Goal: Task Accomplishment & Management: Manage account settings

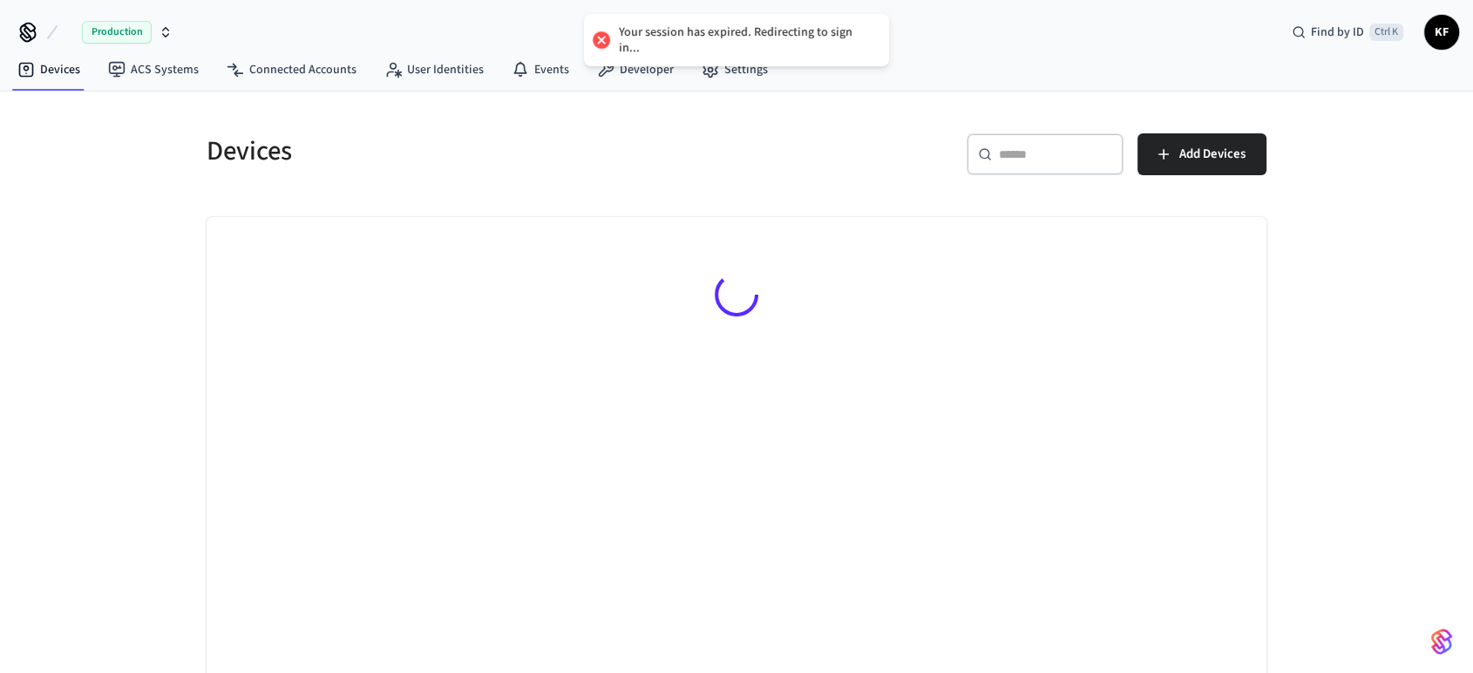
click at [169, 29] on icon "button" at bounding box center [166, 32] width 14 height 14
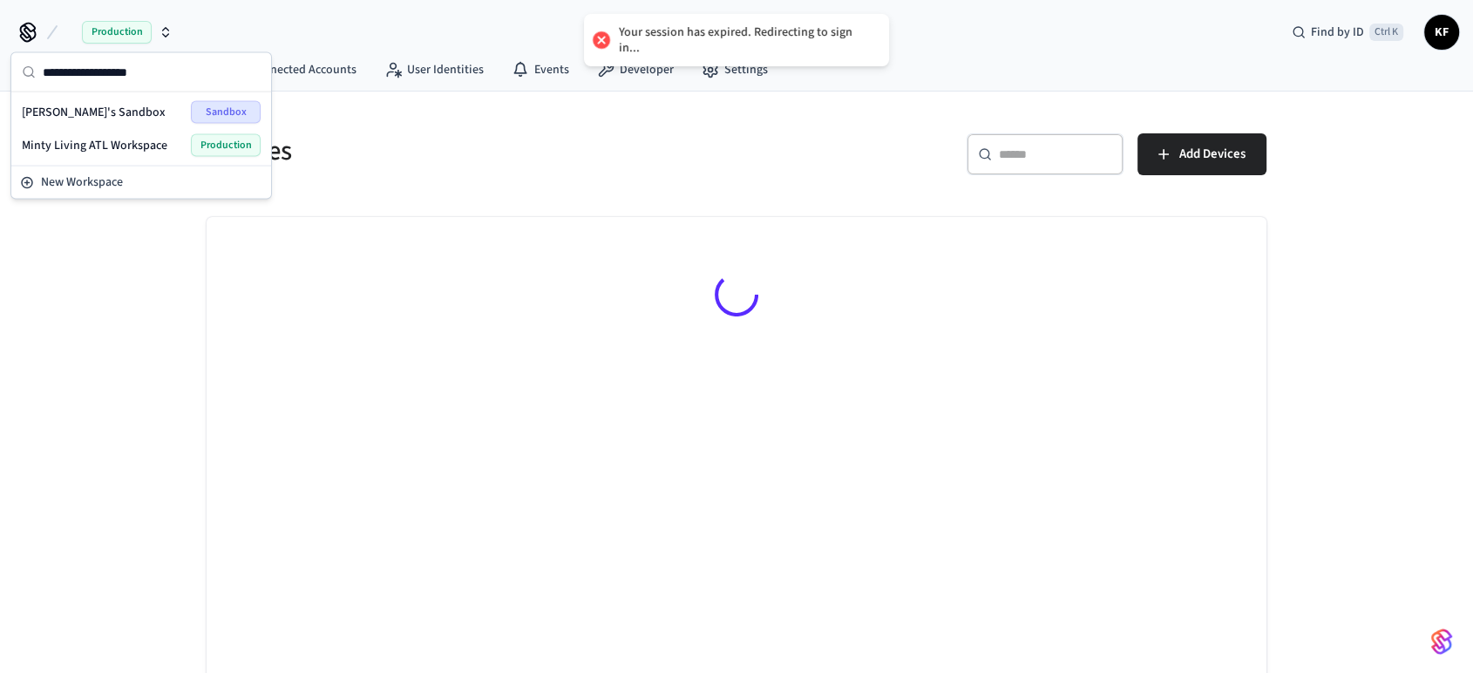
click at [139, 139] on span "Minty Living ATL Workspace" at bounding box center [95, 145] width 146 height 17
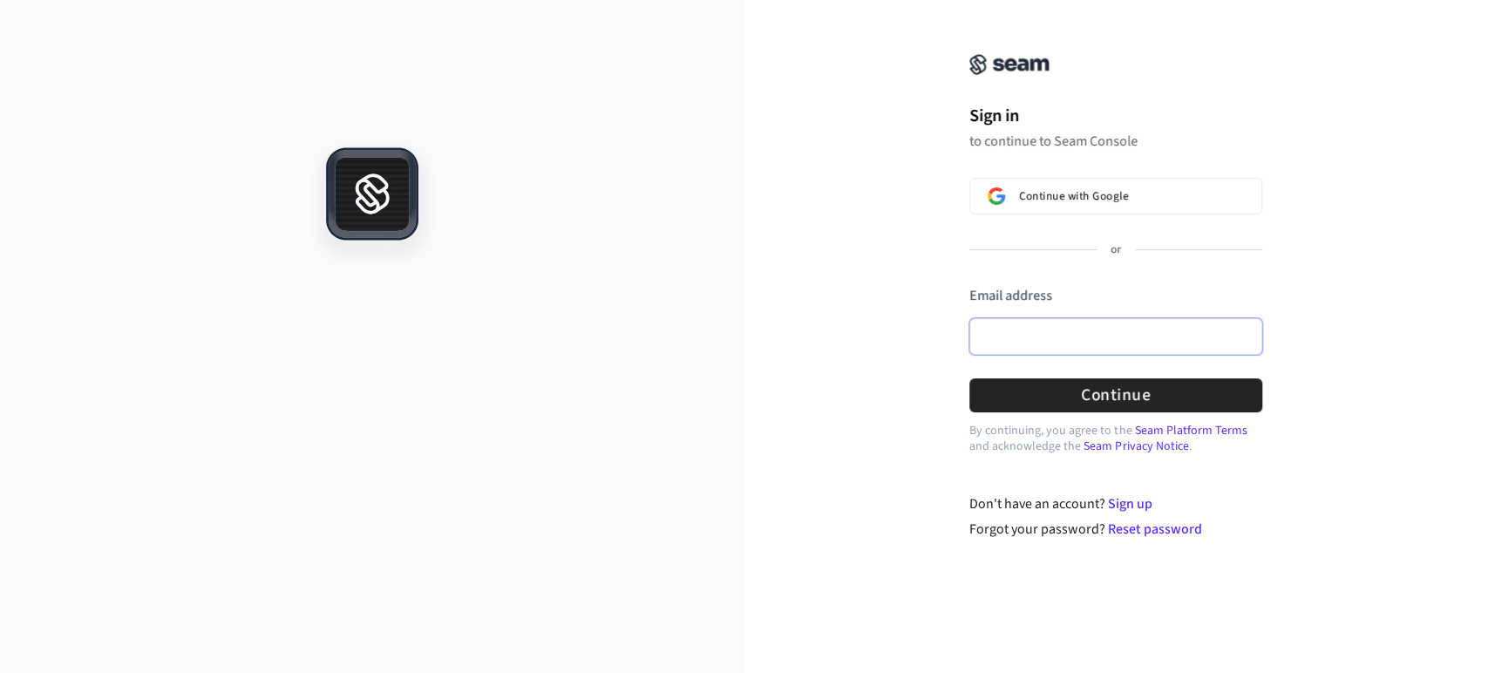
click at [1046, 329] on input "Email address" at bounding box center [1115, 336] width 293 height 37
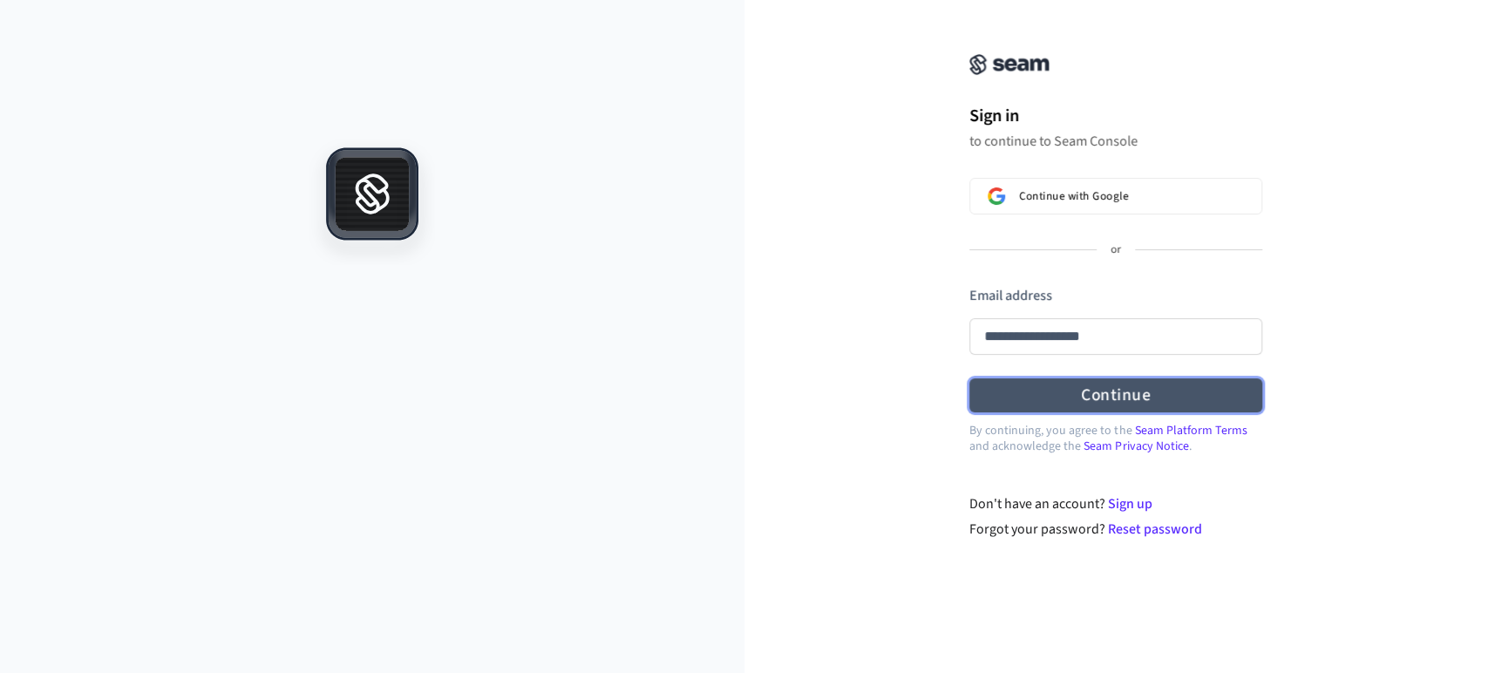
click at [1073, 386] on button "Continue" at bounding box center [1115, 395] width 293 height 34
type input "**********"
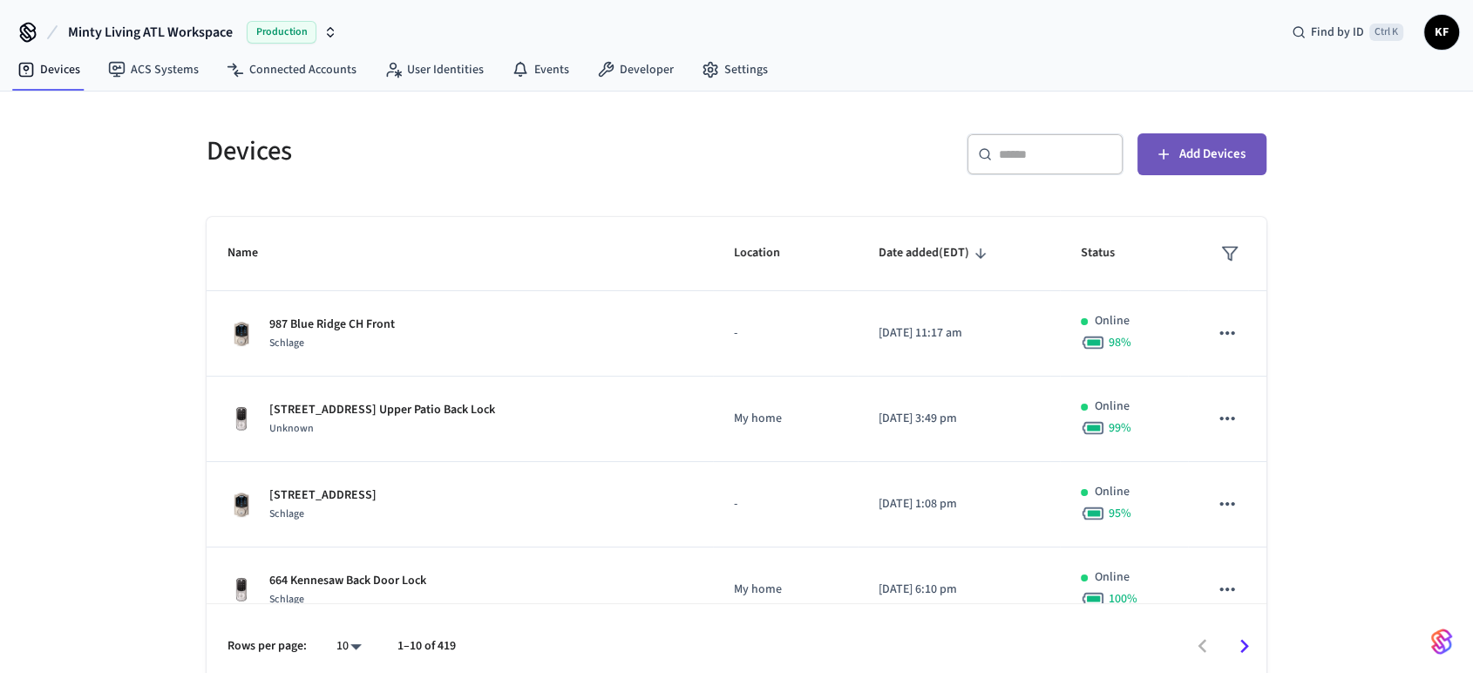
click at [1212, 171] on button "Add Devices" at bounding box center [1201, 154] width 129 height 42
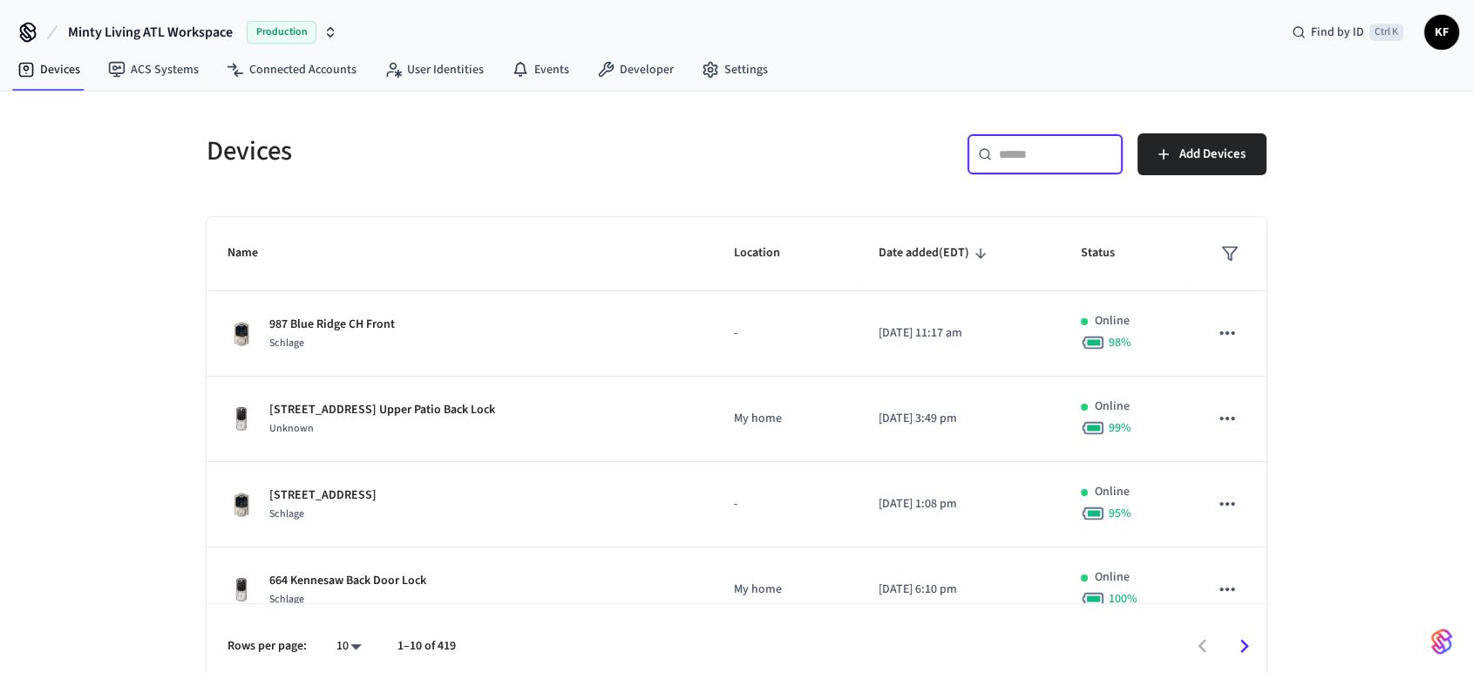
click at [1074, 151] on input "text" at bounding box center [1055, 154] width 113 height 17
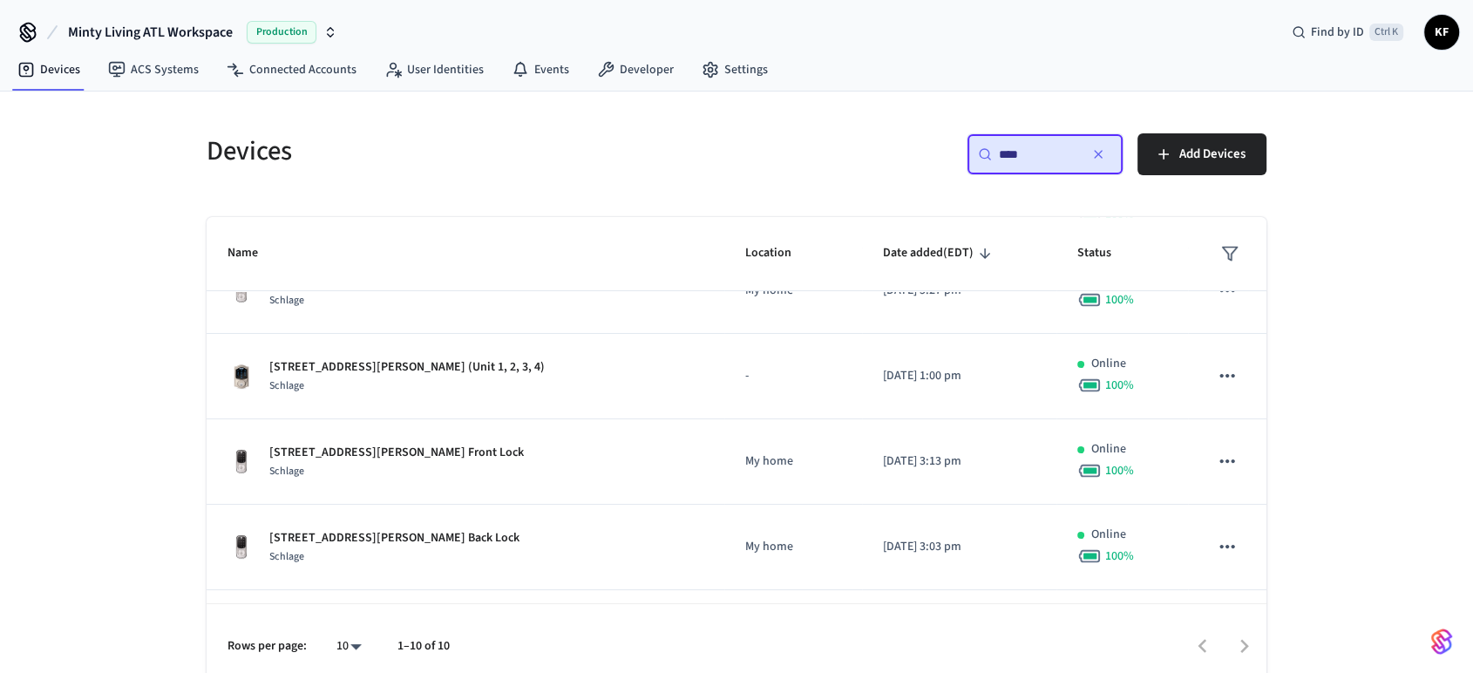
scroll to position [307, 0]
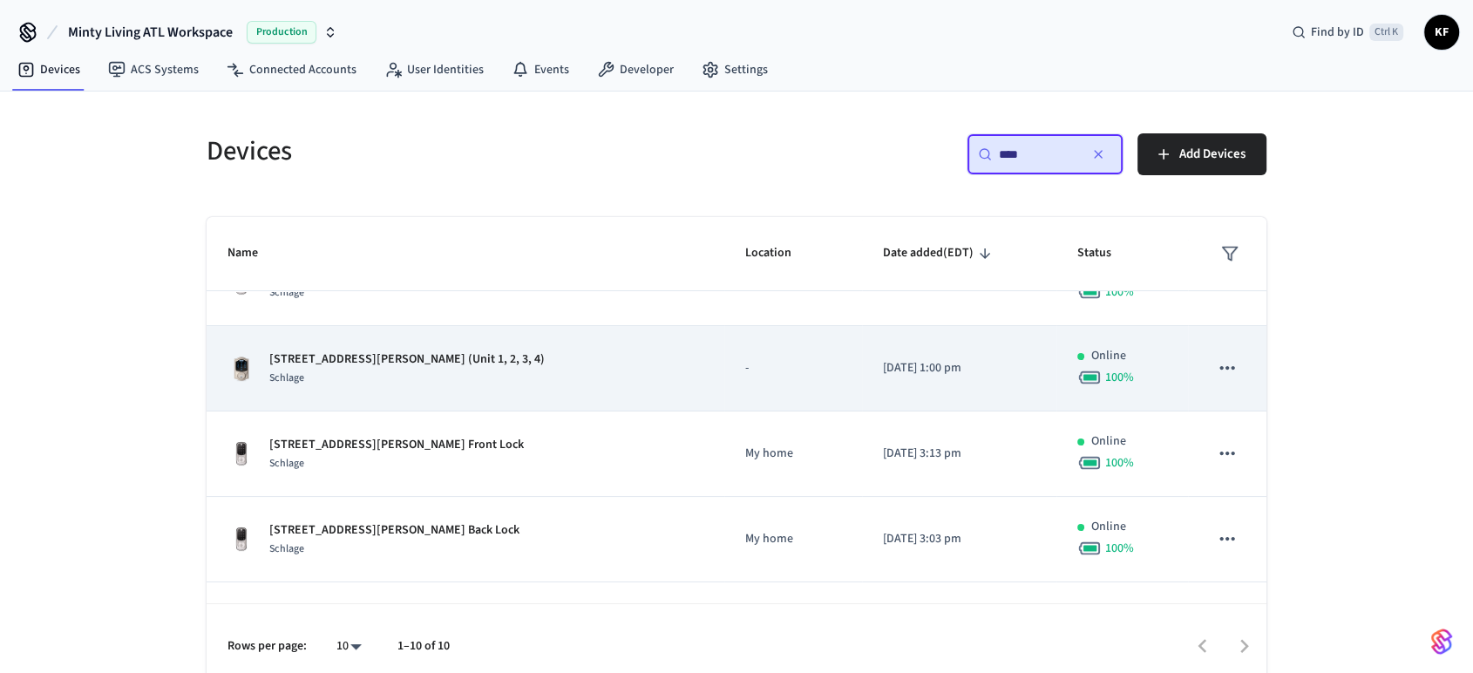
type input "***"
click at [388, 369] on div "Schlage" at bounding box center [406, 378] width 275 height 18
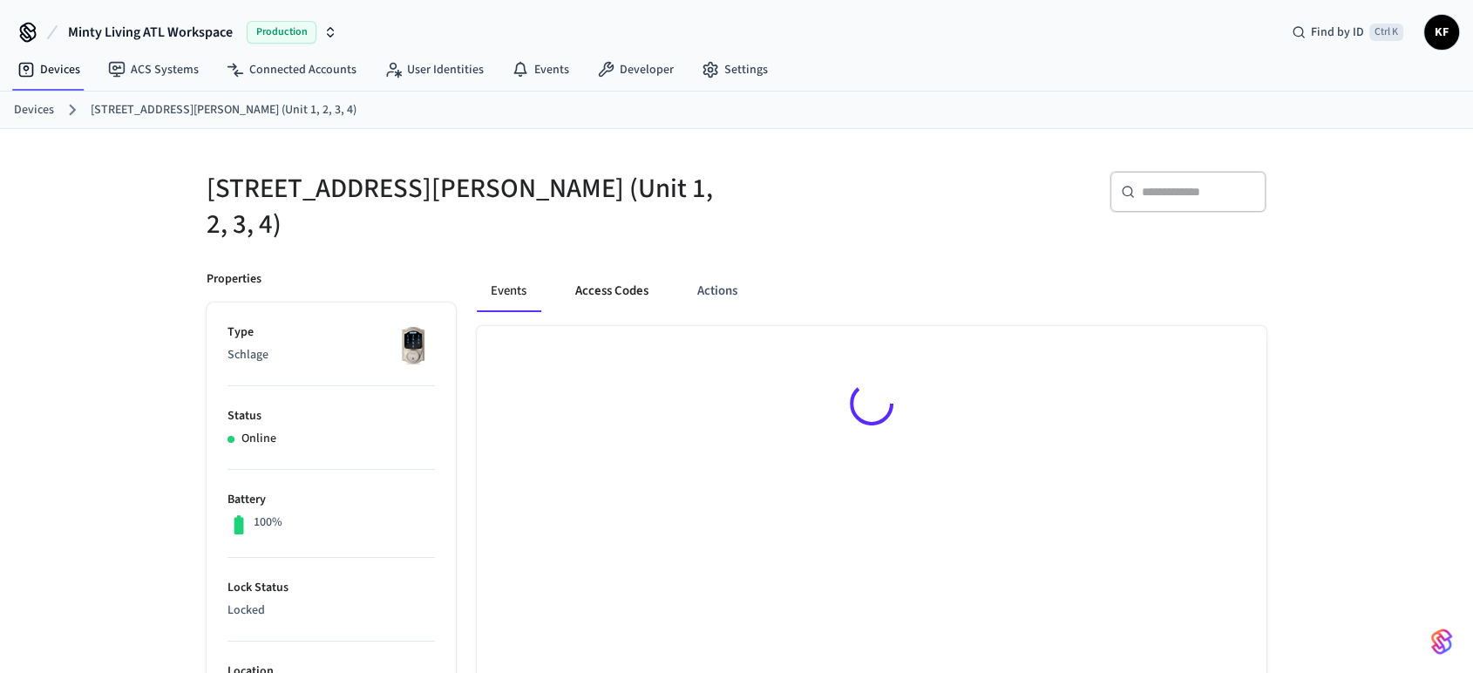
drag, startPoint x: 648, startPoint y: 257, endPoint x: 613, endPoint y: 281, distance: 42.1
click at [613, 281] on button "Access Codes" at bounding box center [611, 291] width 101 height 42
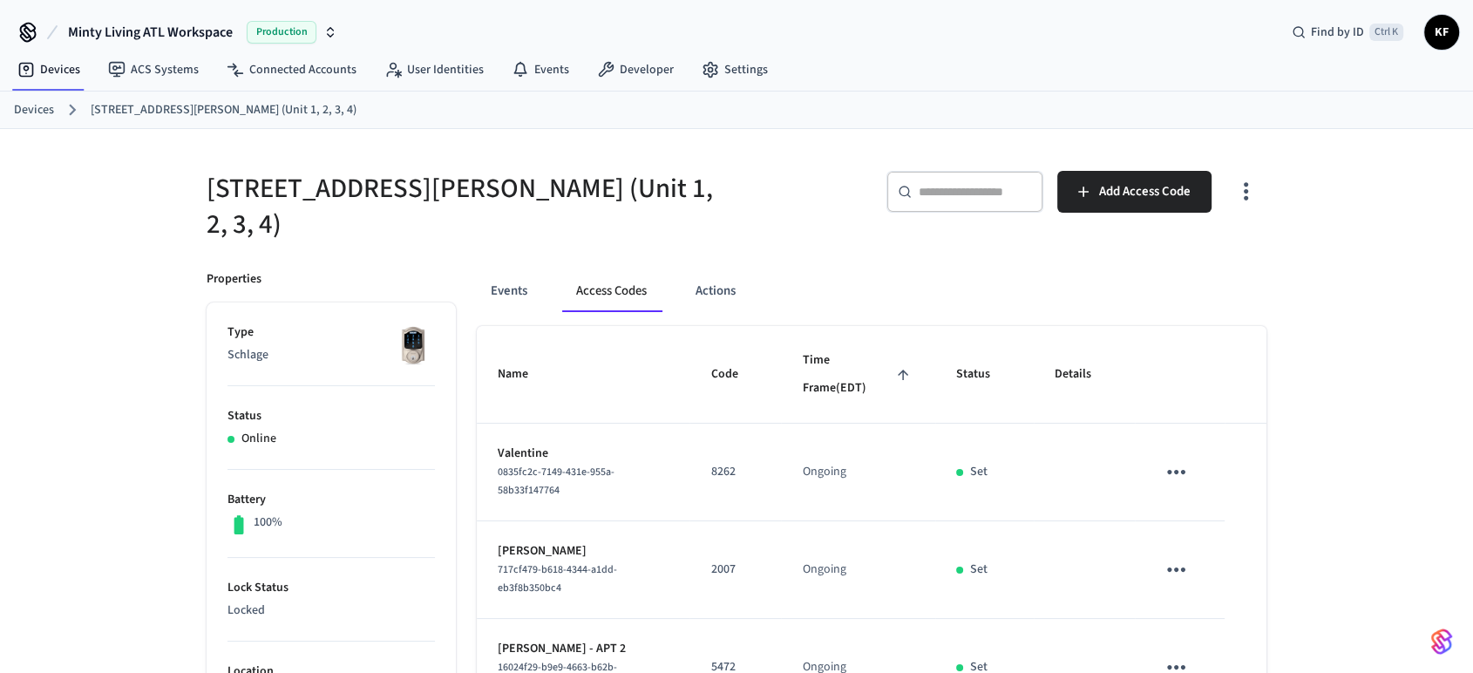
click at [613, 281] on button "Access Codes" at bounding box center [611, 291] width 98 height 42
click at [1166, 199] on span "Add Access Code" at bounding box center [1144, 191] width 91 height 23
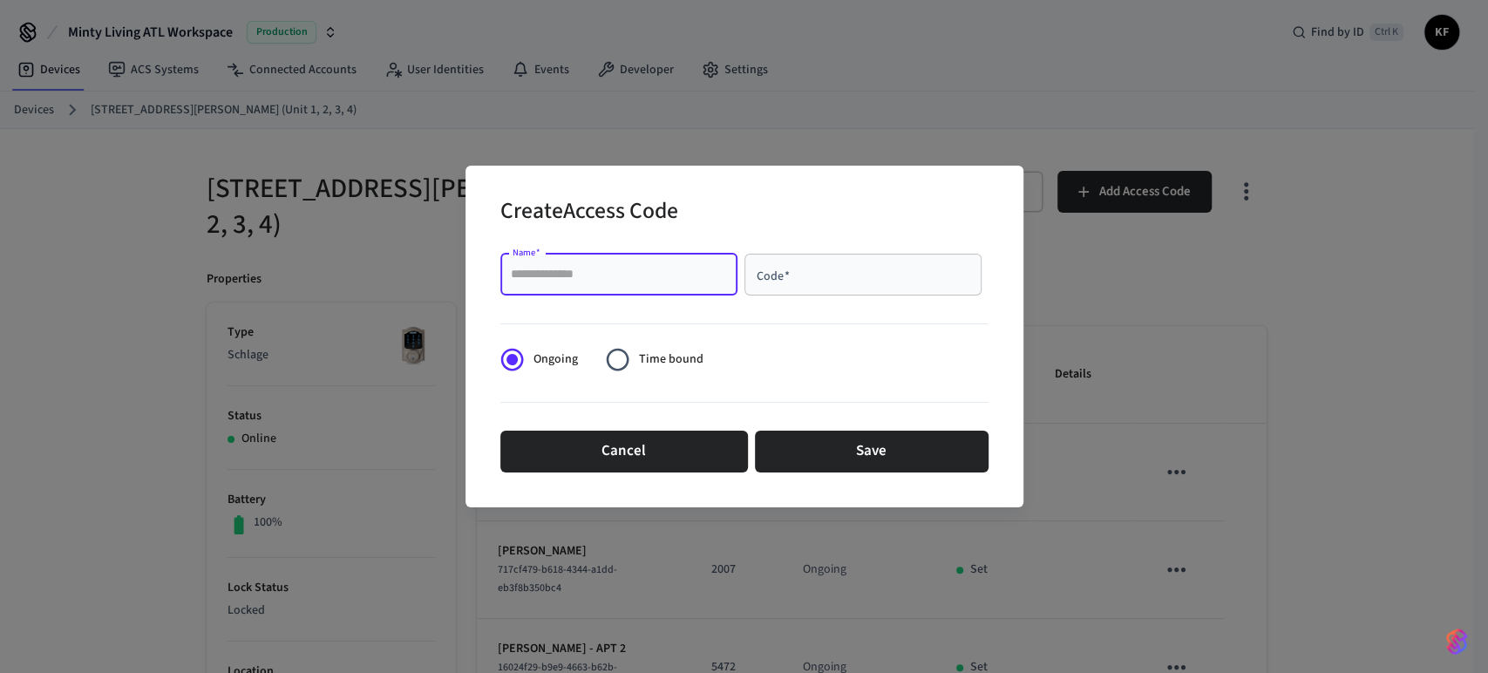
paste input "**********"
type input "**********"
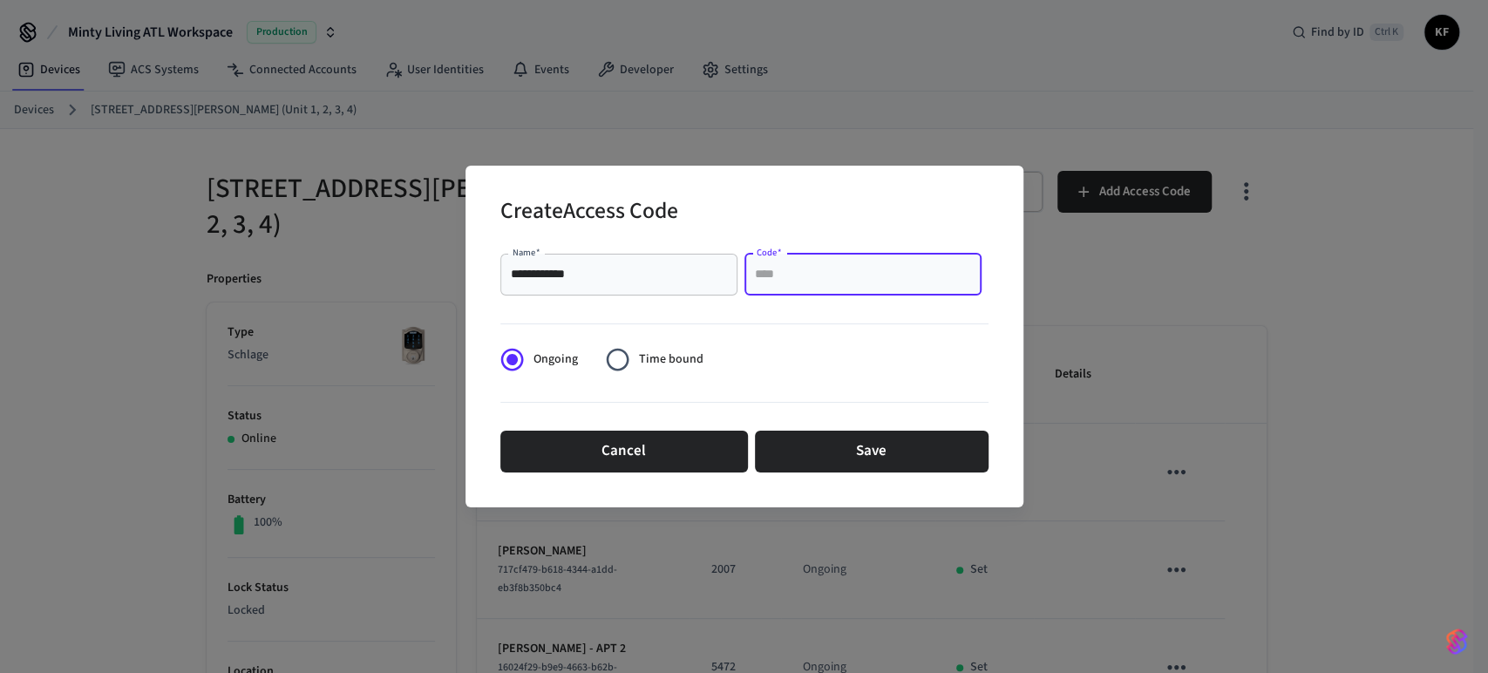
click at [830, 268] on input "Code   *" at bounding box center [863, 274] width 216 height 17
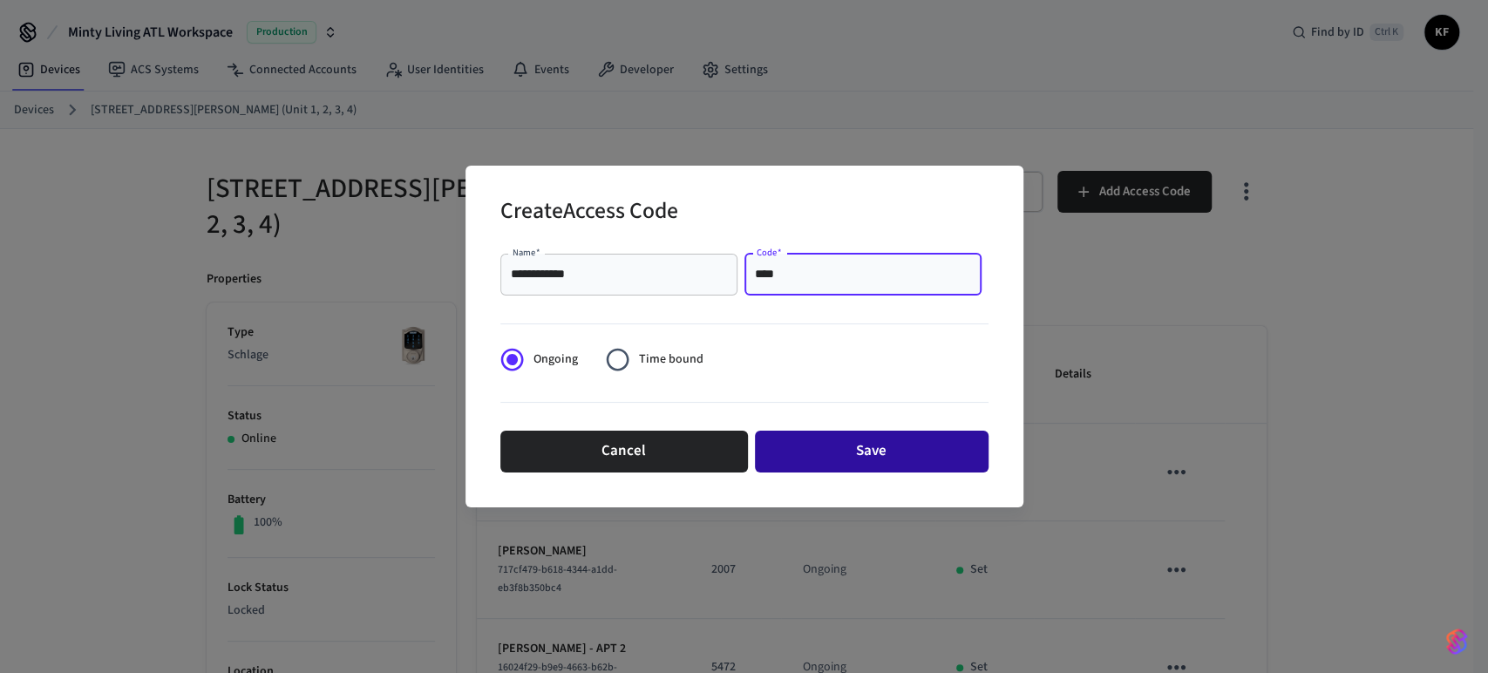
type input "****"
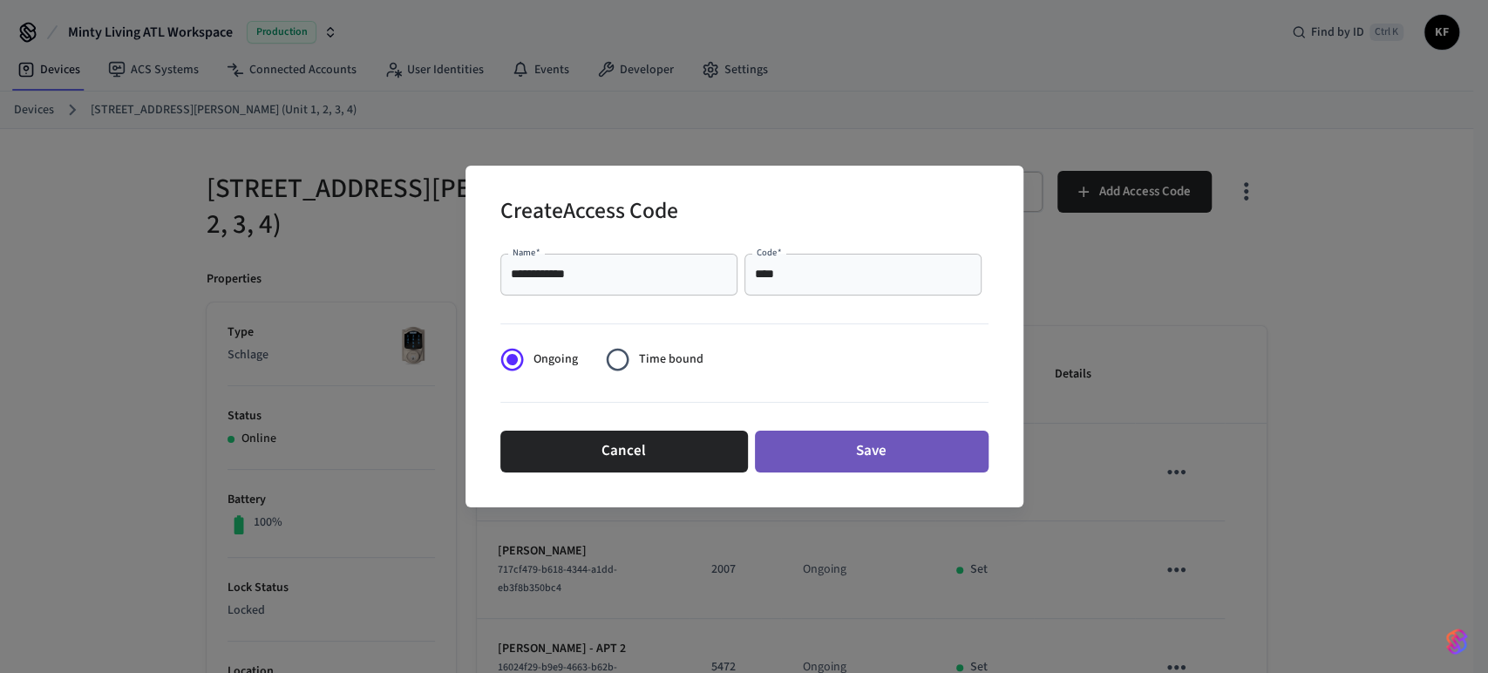
click at [873, 444] on button "Save" at bounding box center [872, 451] width 234 height 42
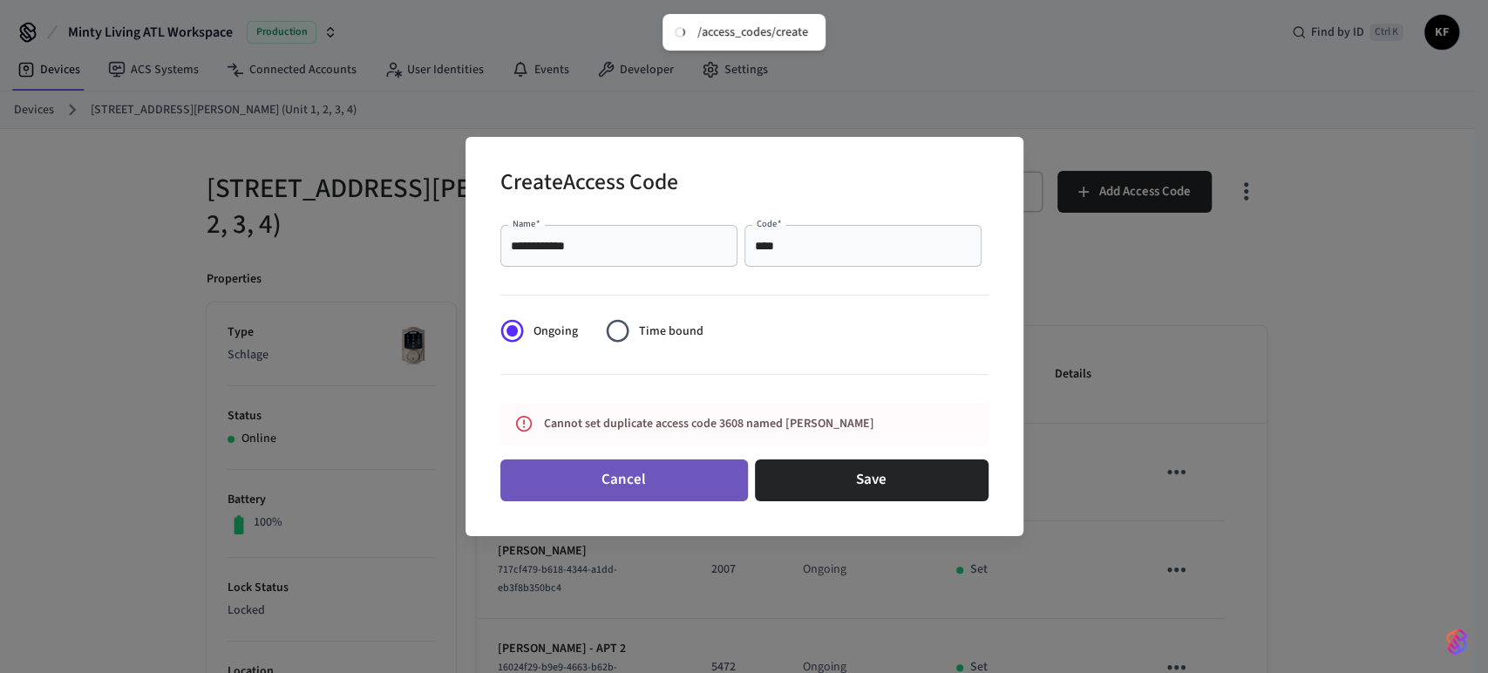
click at [607, 481] on button "Cancel" at bounding box center [623, 480] width 247 height 42
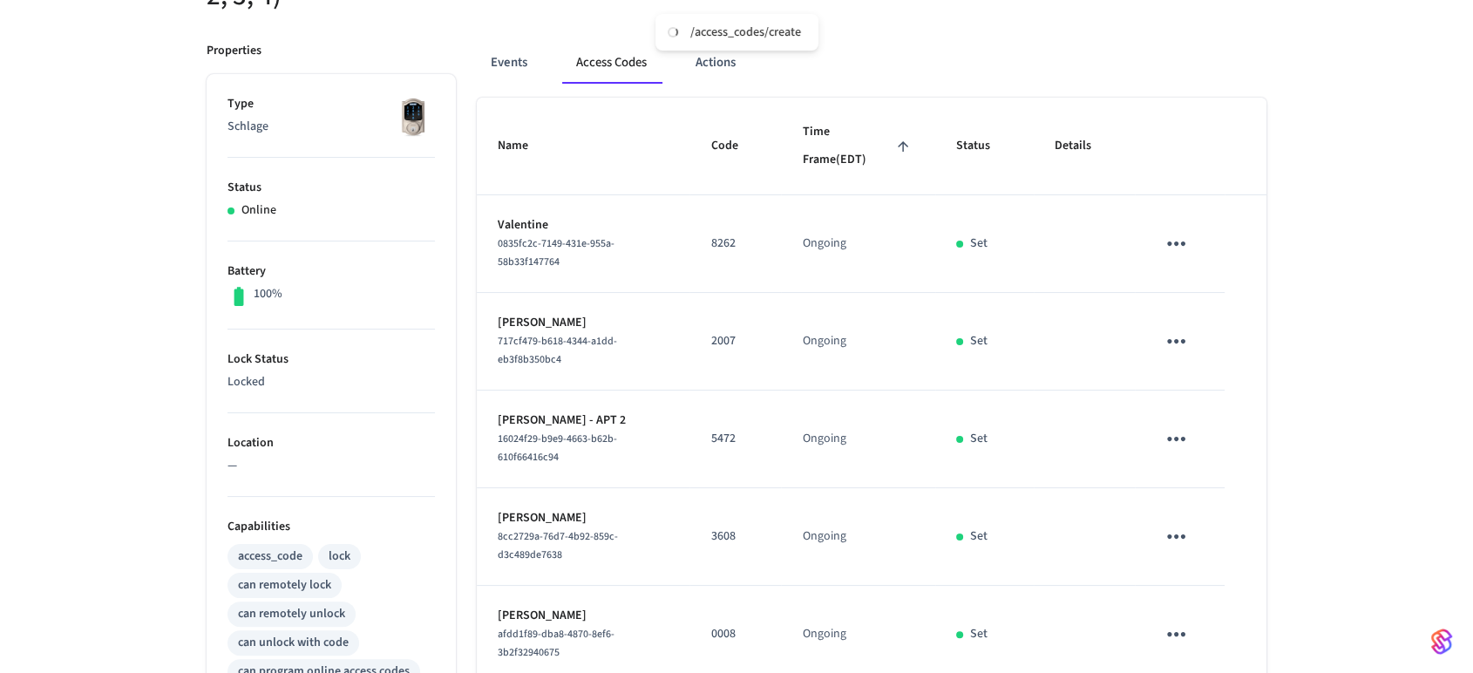
scroll to position [212, 0]
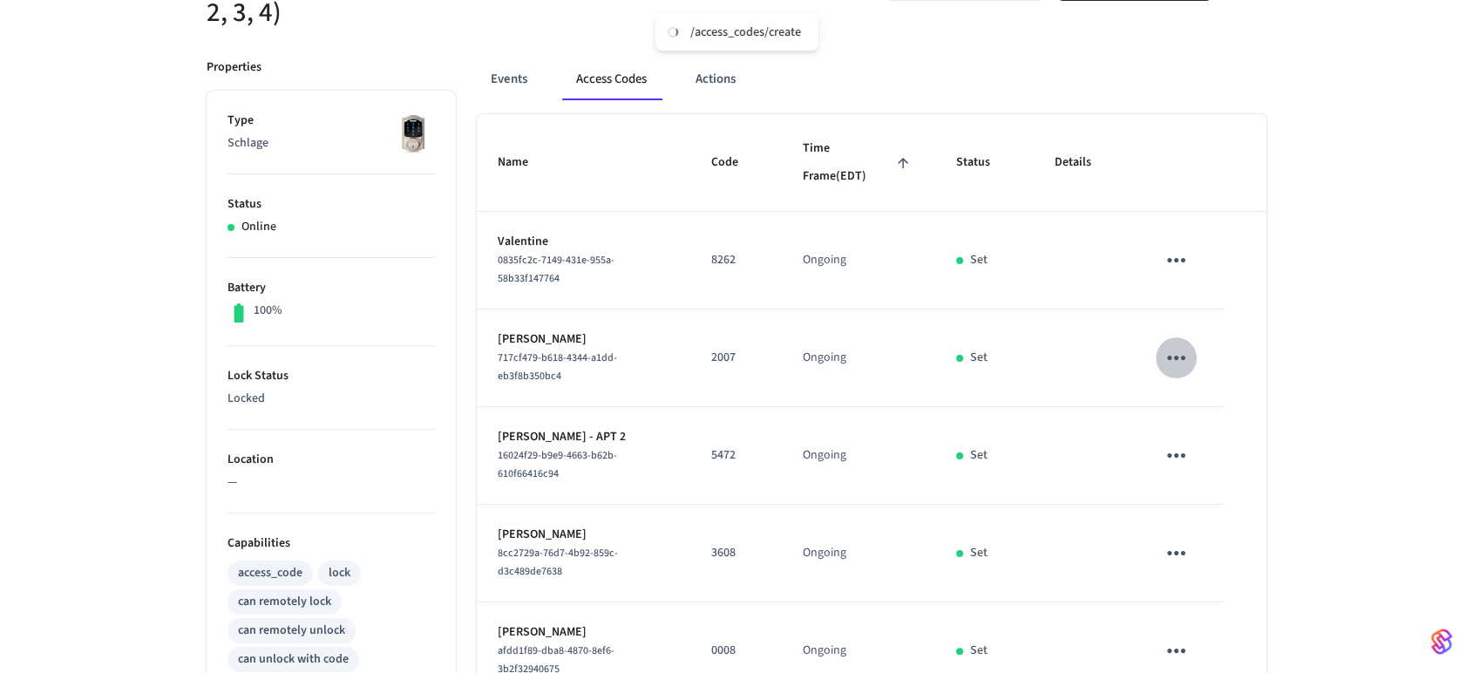
click at [1169, 349] on icon "sticky table" at bounding box center [1175, 357] width 27 height 27
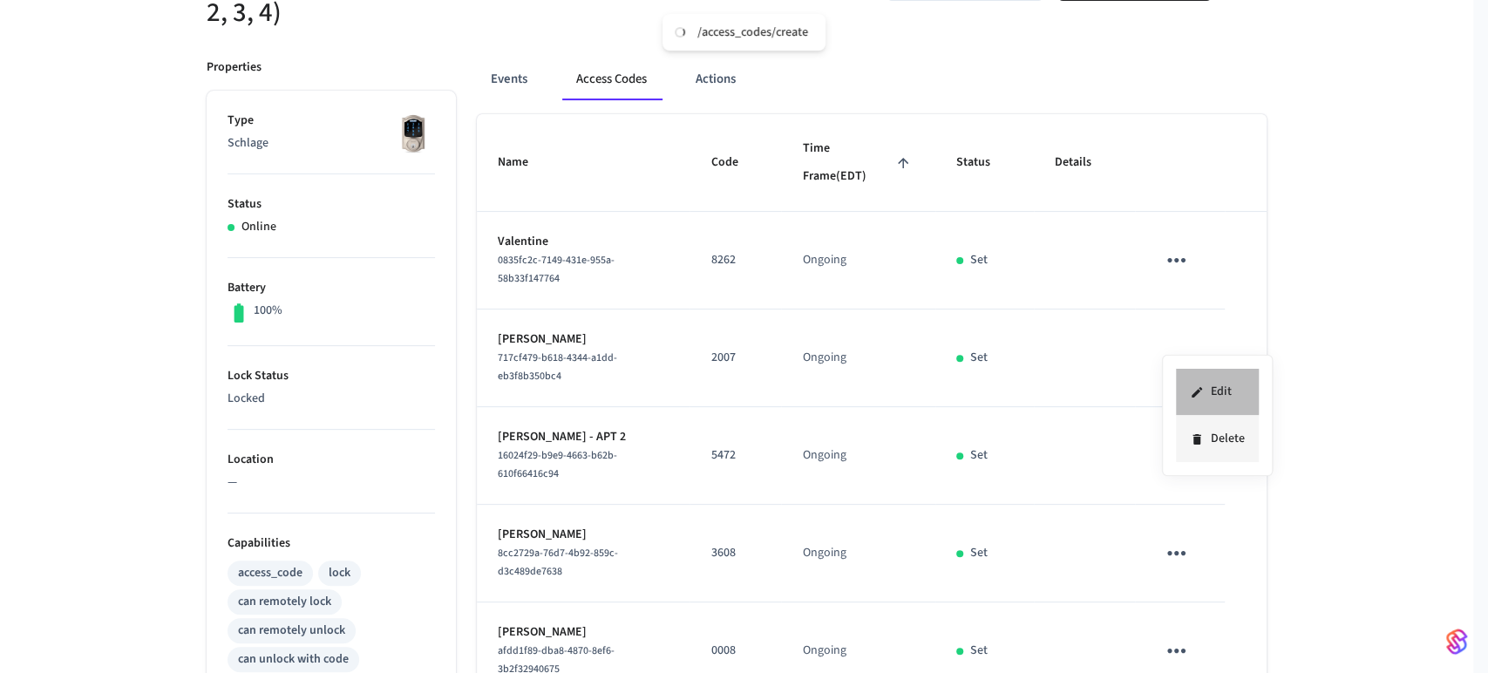
drag, startPoint x: 1214, startPoint y: 384, endPoint x: 1222, endPoint y: 446, distance: 62.4
click at [1222, 446] on ul "Edit Delete" at bounding box center [1217, 415] width 83 height 93
click at [1222, 446] on li "Delete" at bounding box center [1217, 439] width 83 height 46
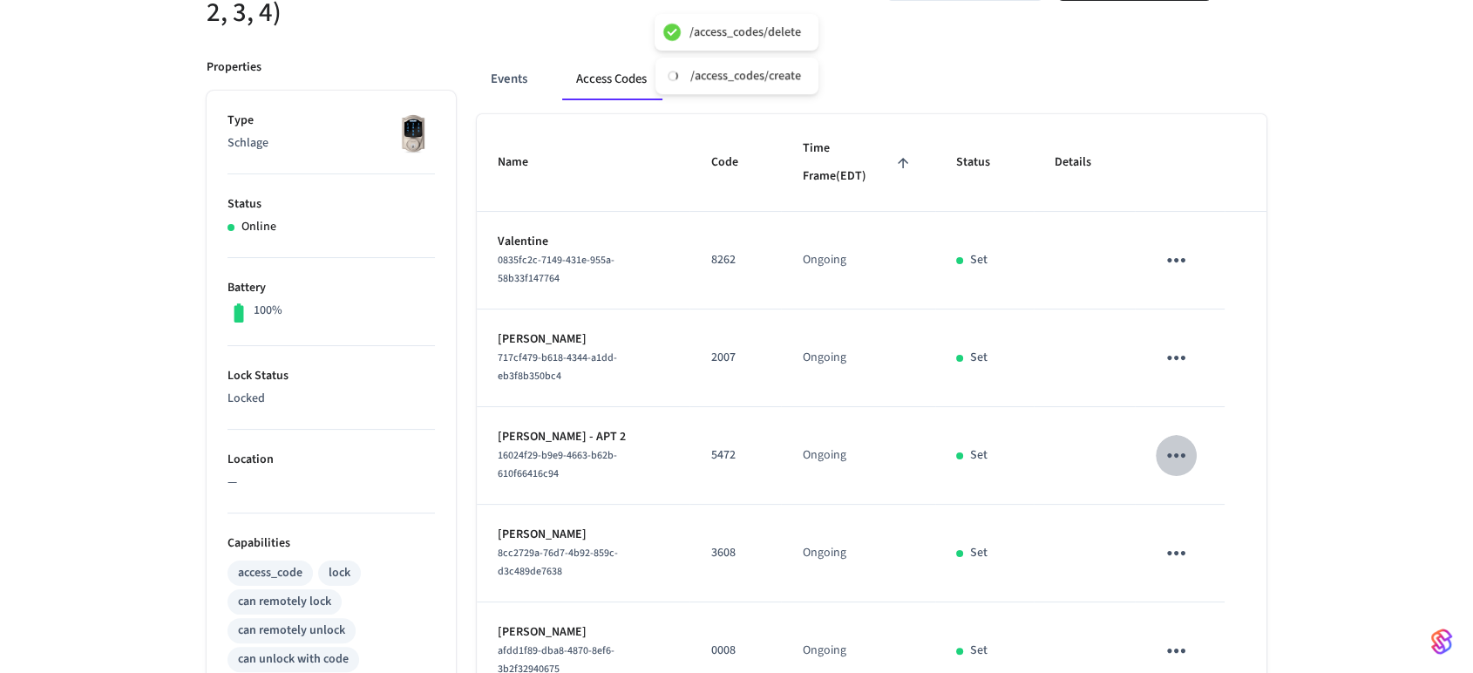
click at [1167, 442] on icon "sticky table" at bounding box center [1175, 455] width 27 height 27
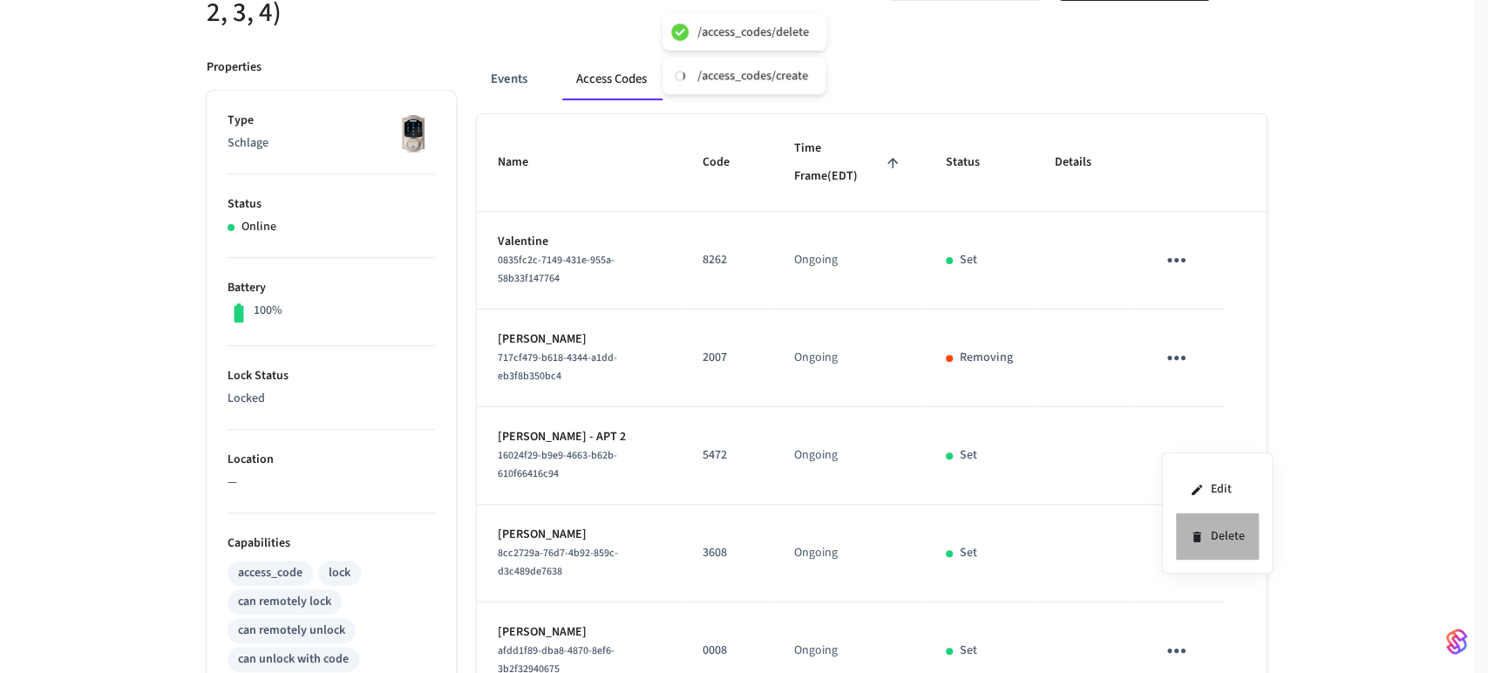
click at [1209, 525] on li "Delete" at bounding box center [1217, 536] width 83 height 46
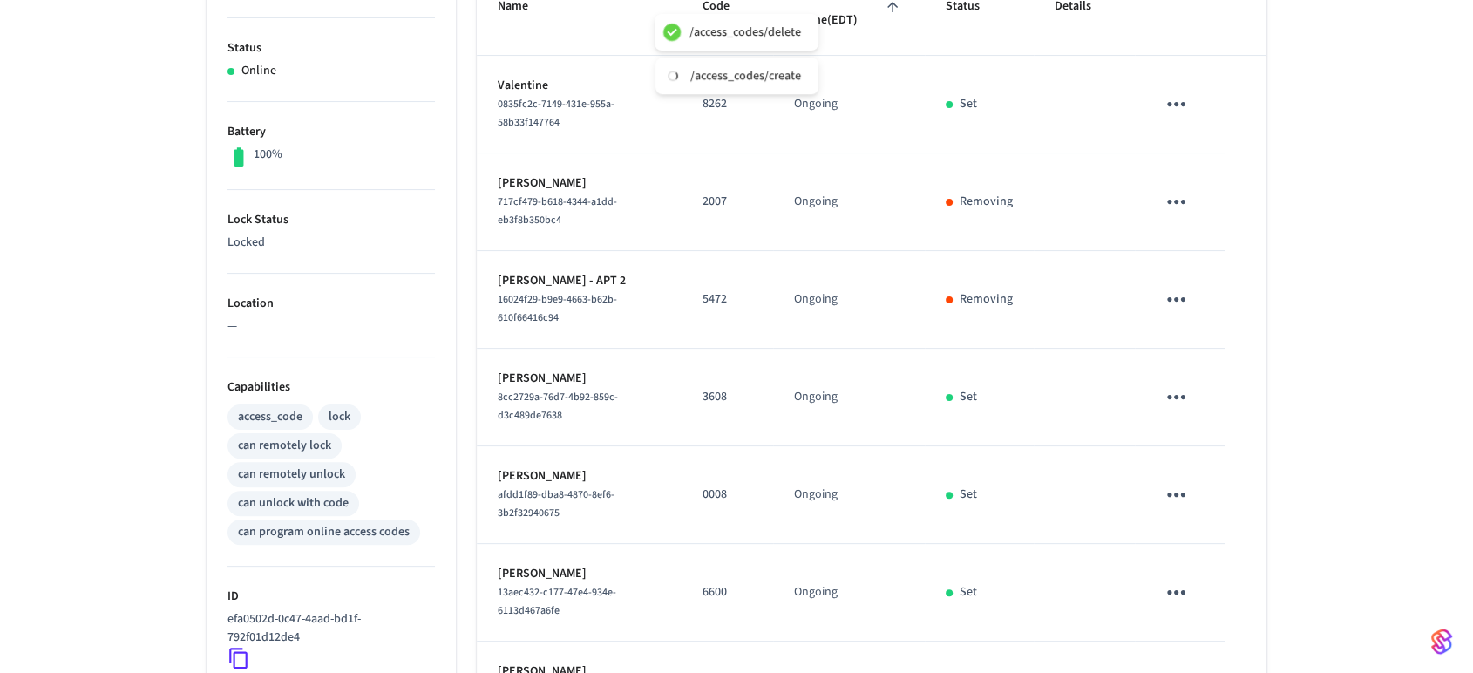
scroll to position [403, 0]
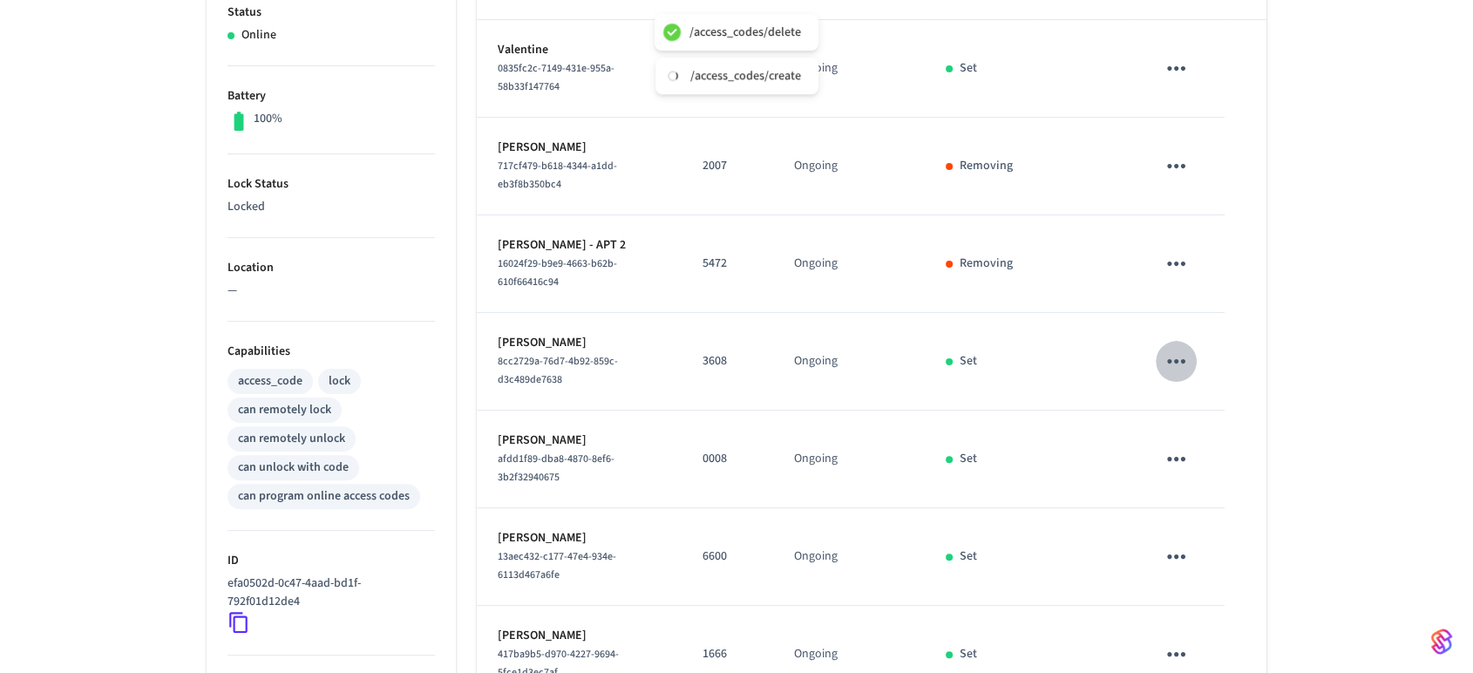
click at [1186, 356] on icon "sticky table" at bounding box center [1175, 361] width 27 height 27
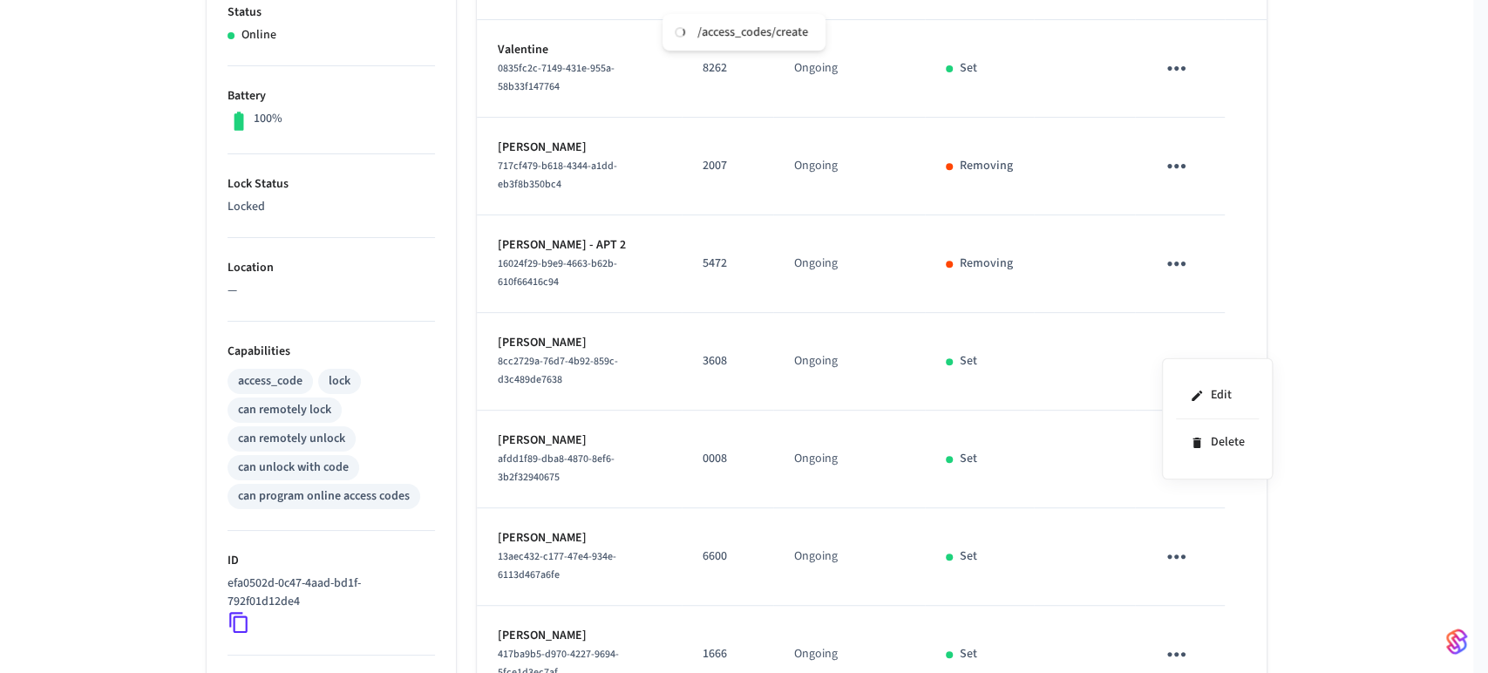
click at [1074, 470] on div at bounding box center [744, 336] width 1488 height 673
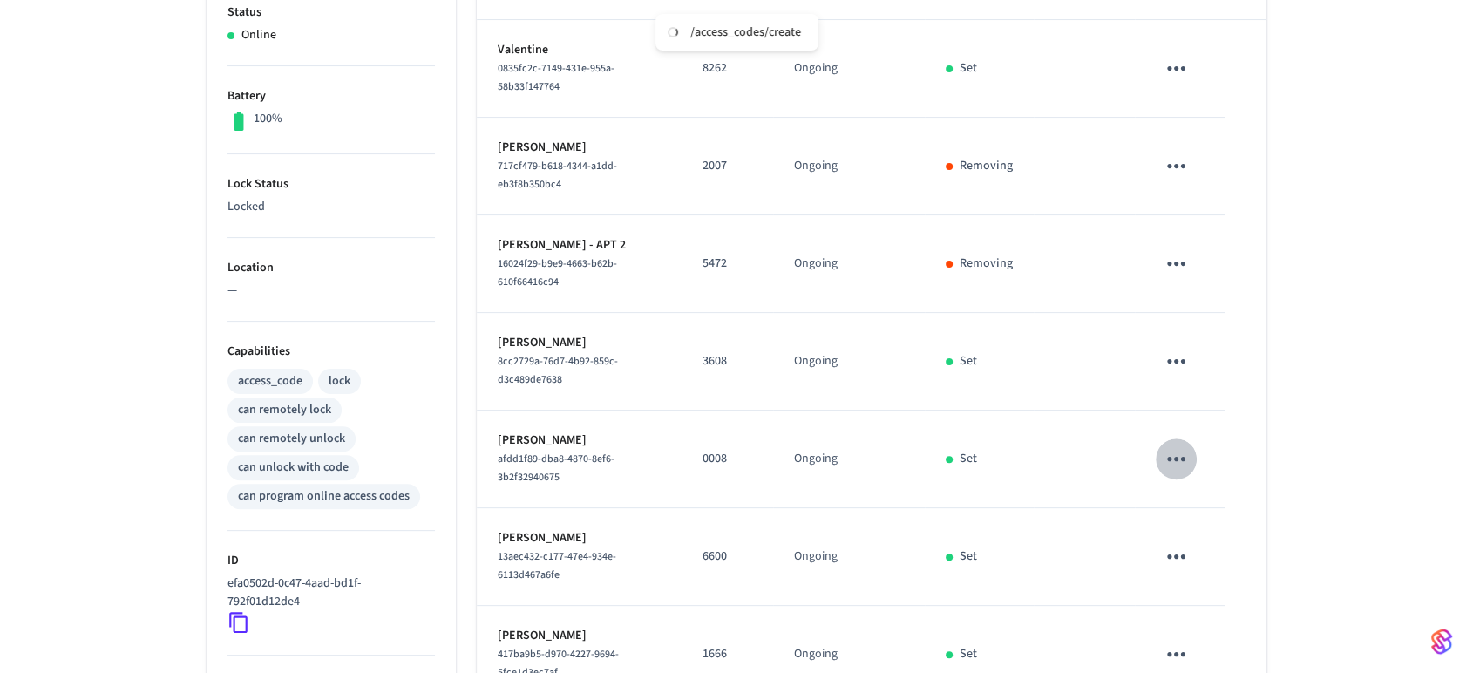
click at [1166, 448] on icon "sticky table" at bounding box center [1175, 458] width 27 height 27
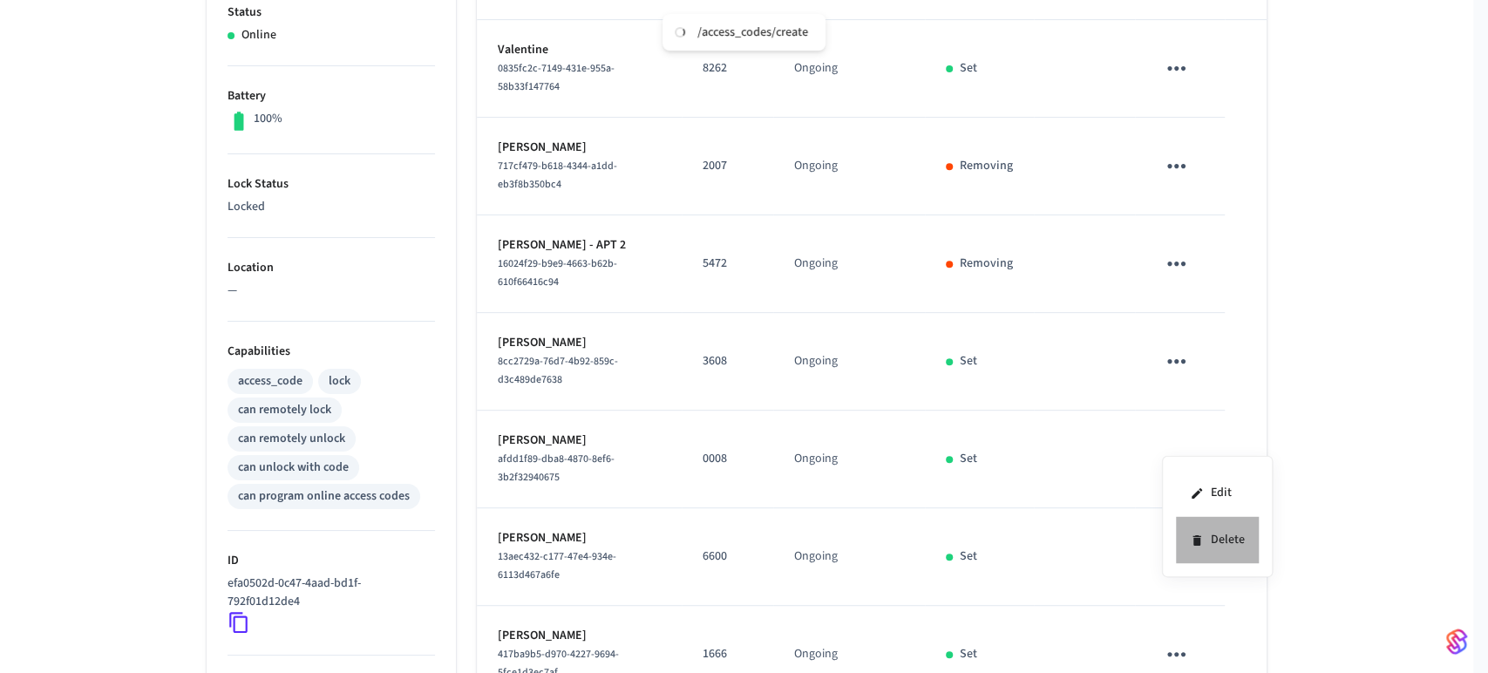
click at [1231, 541] on li "Delete" at bounding box center [1217, 540] width 83 height 46
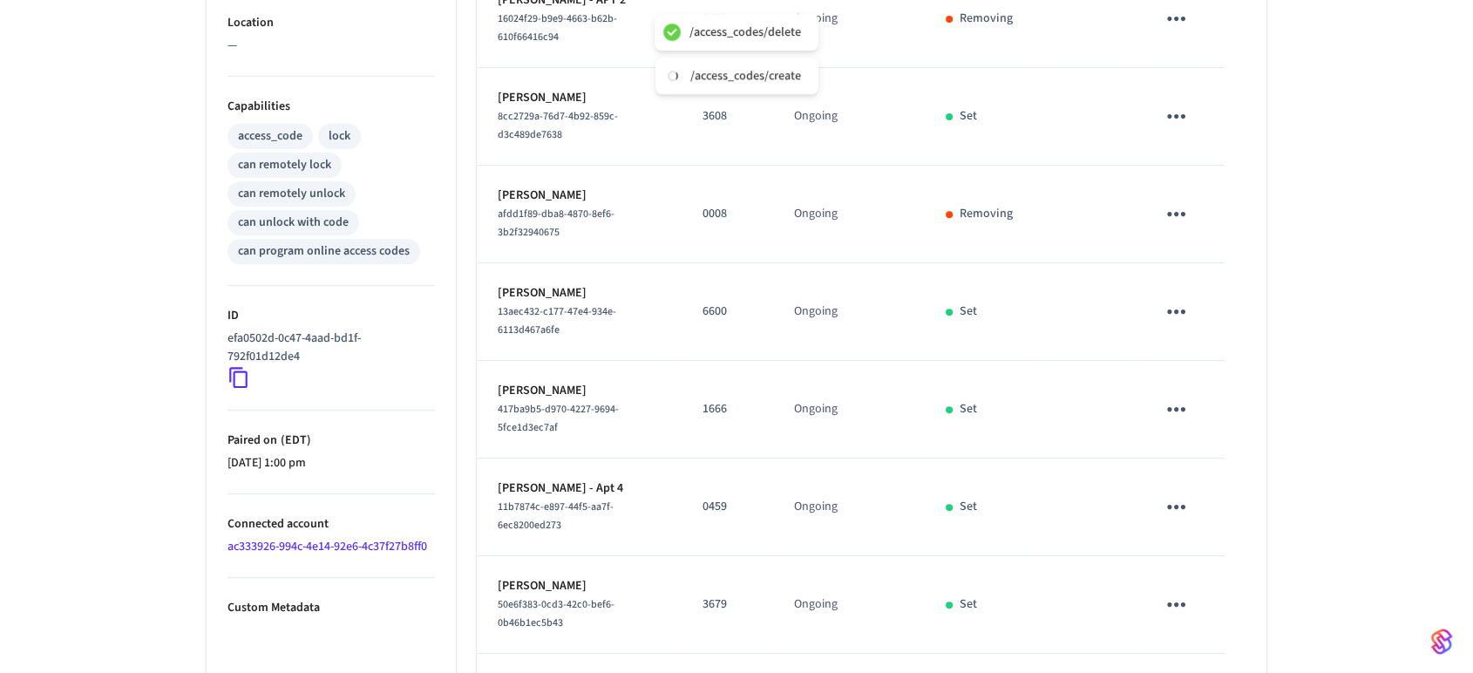
scroll to position [655, 0]
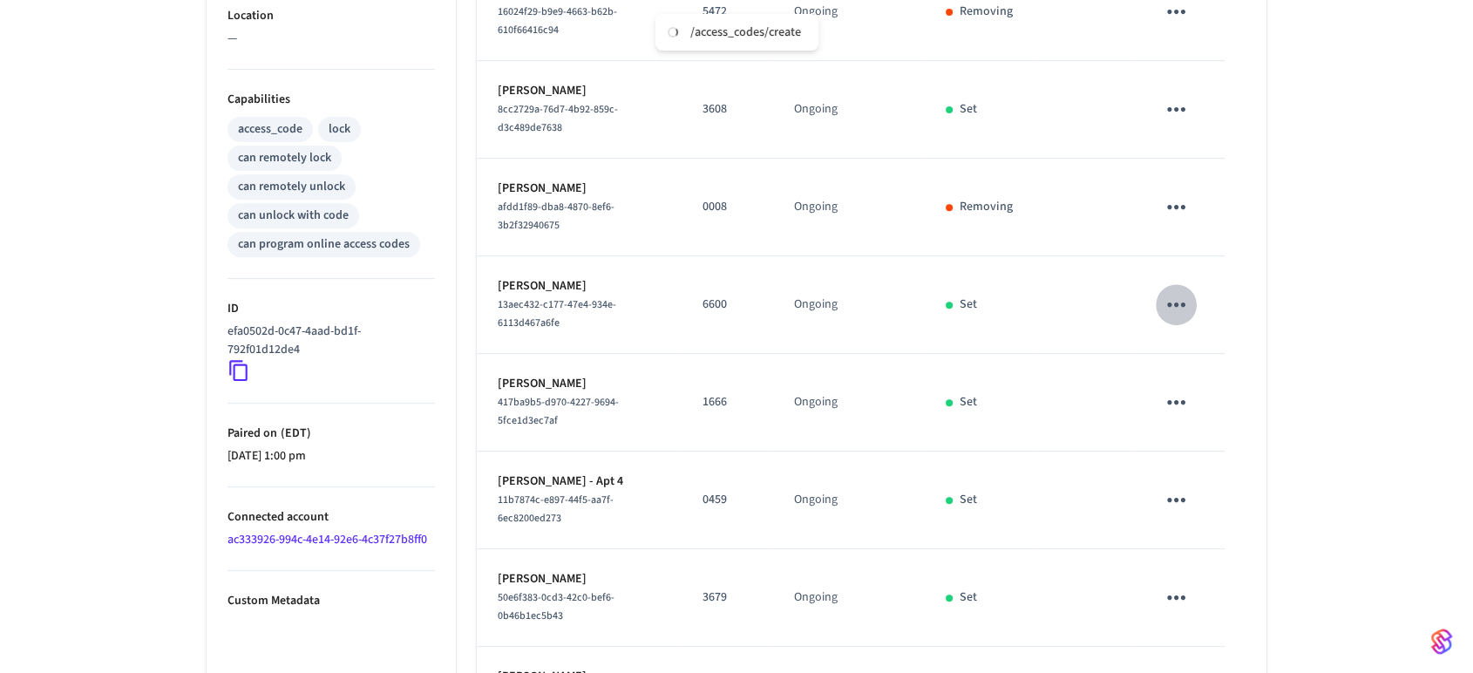
click at [1178, 292] on icon "sticky table" at bounding box center [1175, 304] width 27 height 27
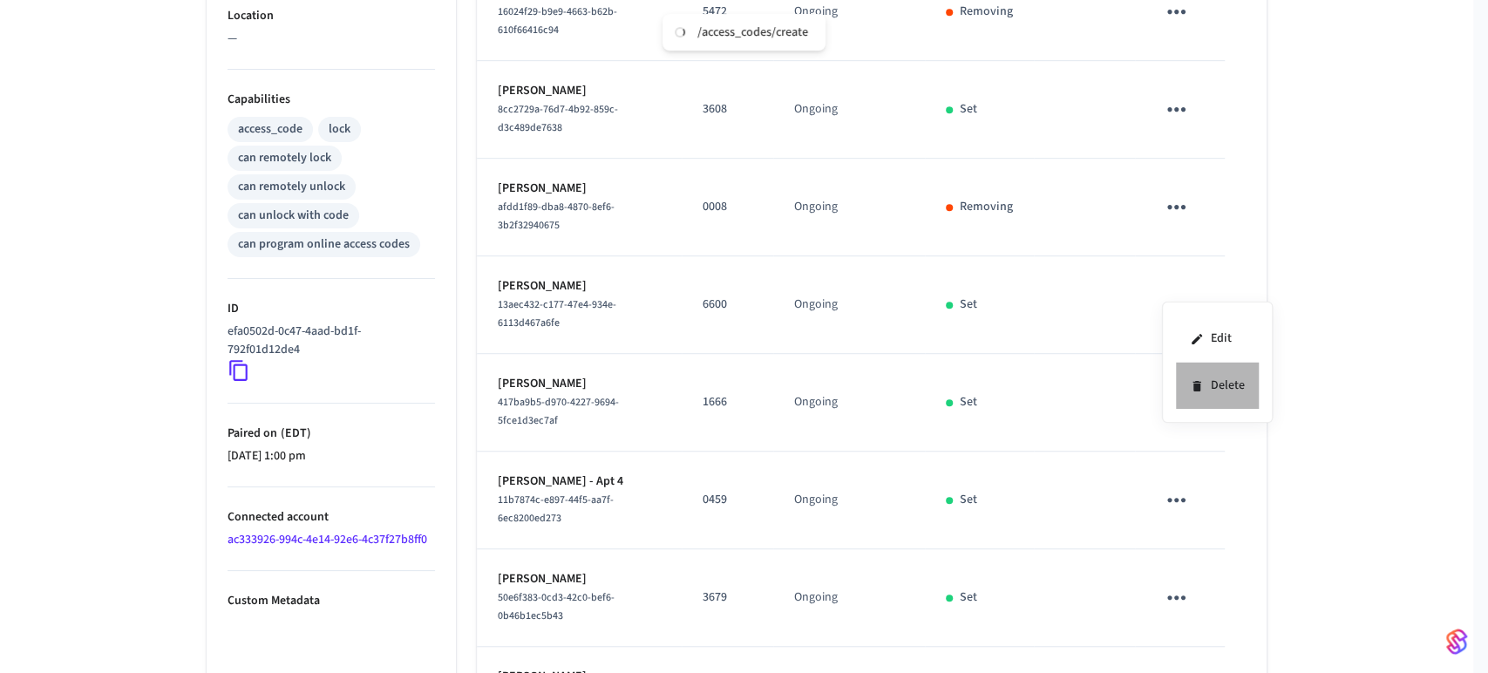
click at [1210, 372] on li "Delete" at bounding box center [1217, 386] width 83 height 46
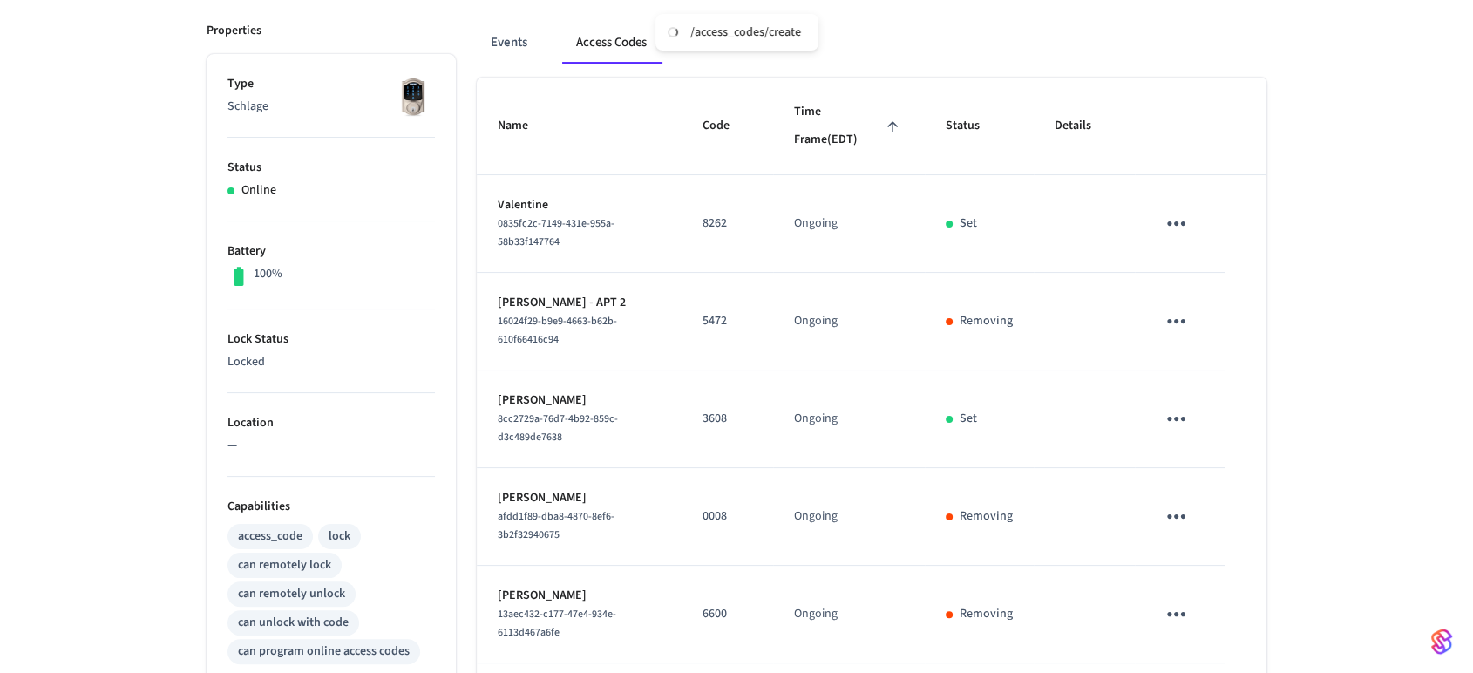
scroll to position [250, 0]
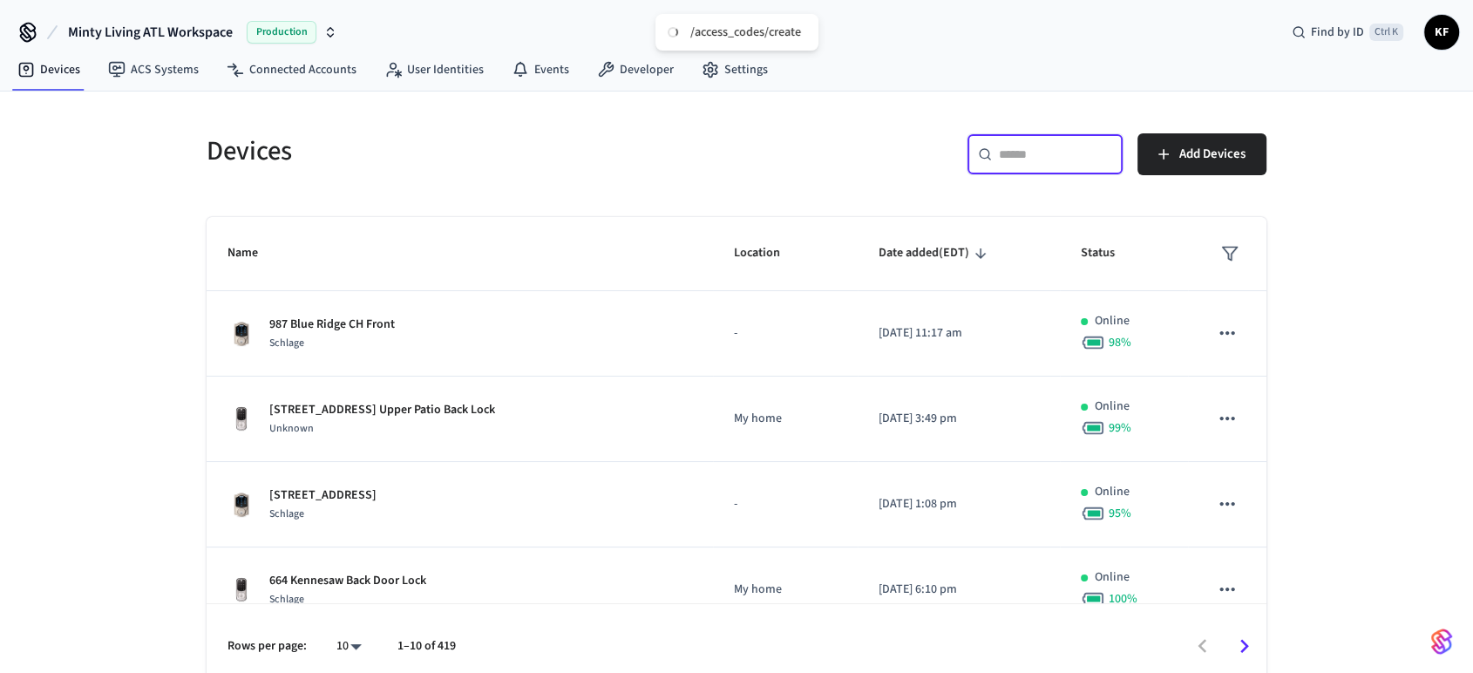
click at [1025, 155] on input "text" at bounding box center [1055, 154] width 113 height 17
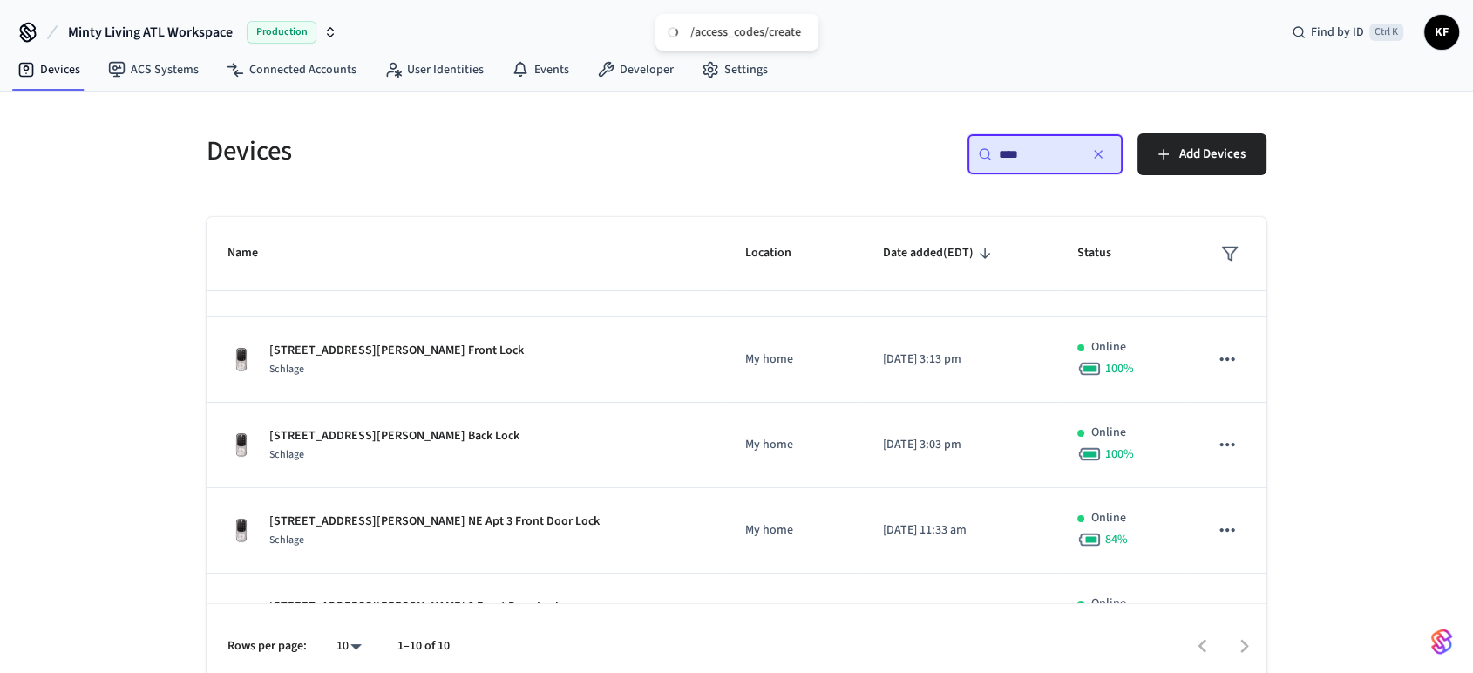
scroll to position [406, 0]
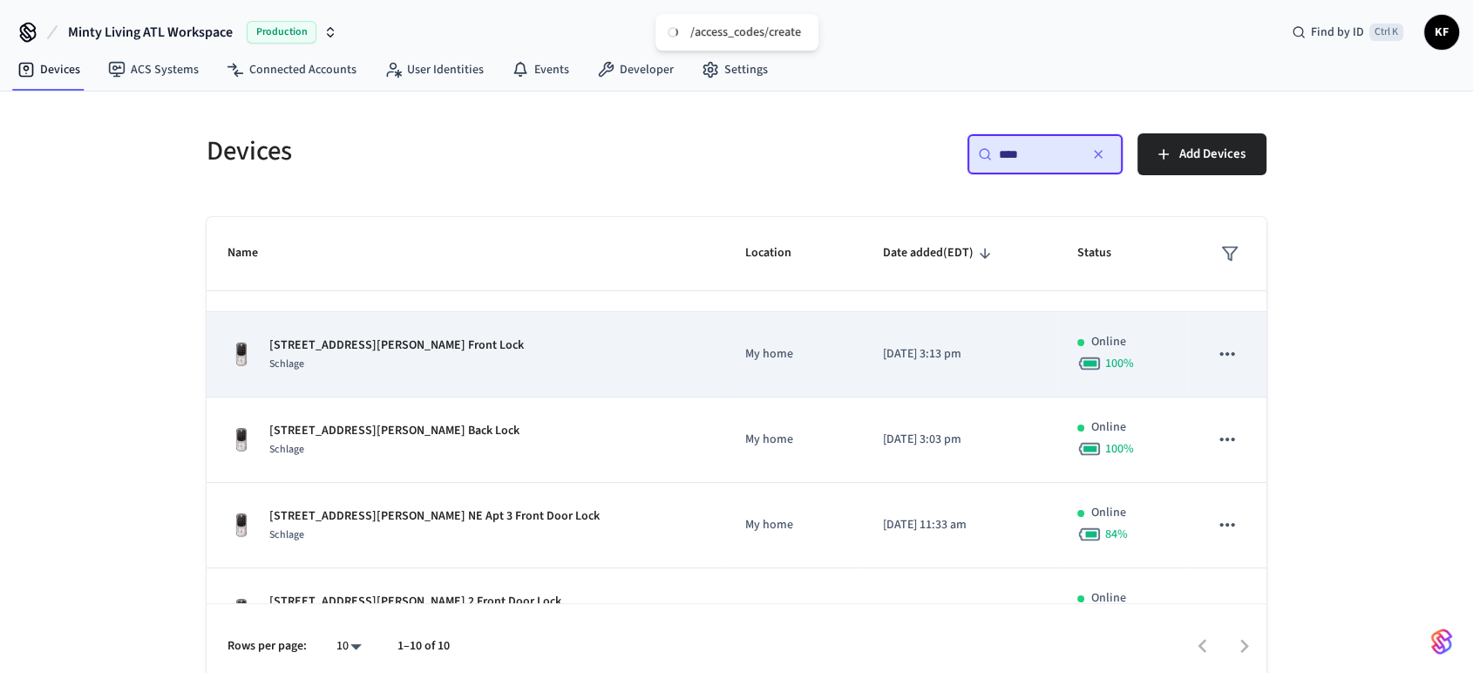
type input "***"
click at [485, 357] on div "487 Moreland Ave NE Apt 1 Front Lock Schlage" at bounding box center [465, 354] width 476 height 37
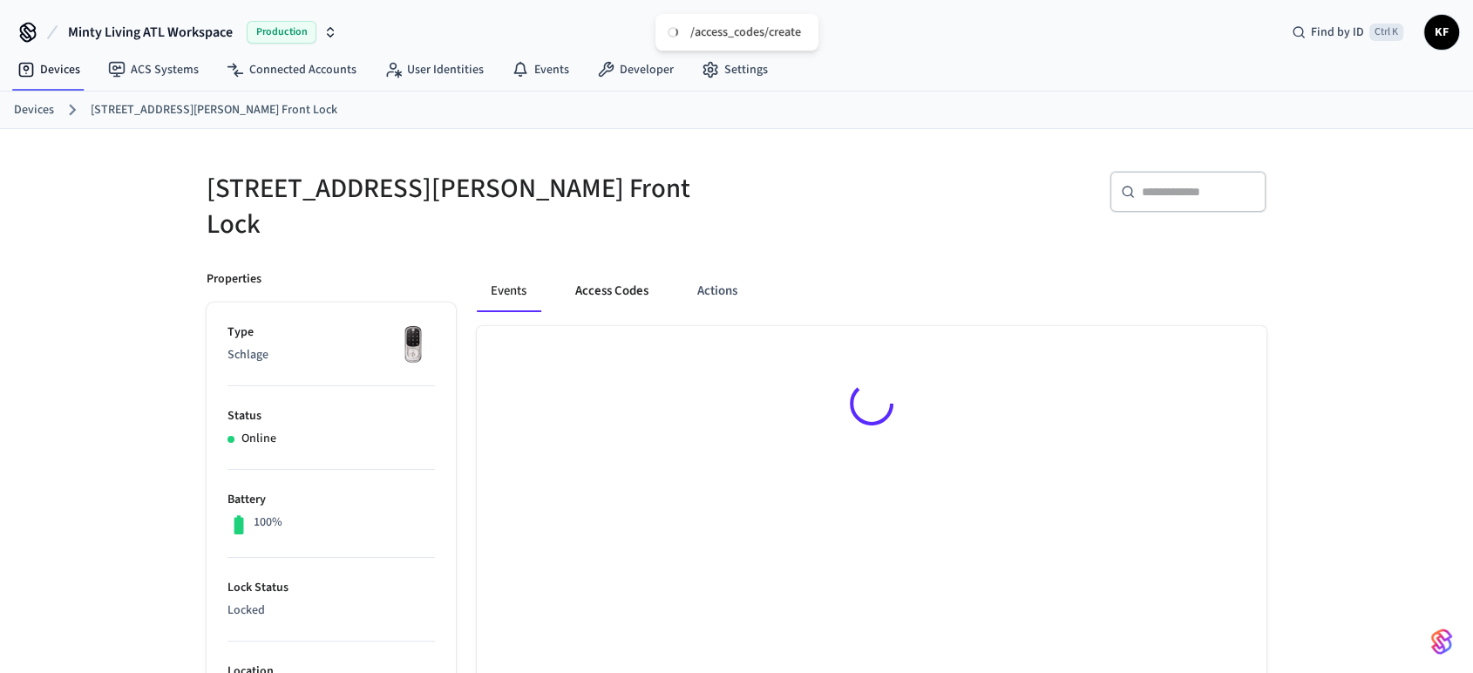
click at [627, 277] on button "Access Codes" at bounding box center [611, 291] width 101 height 42
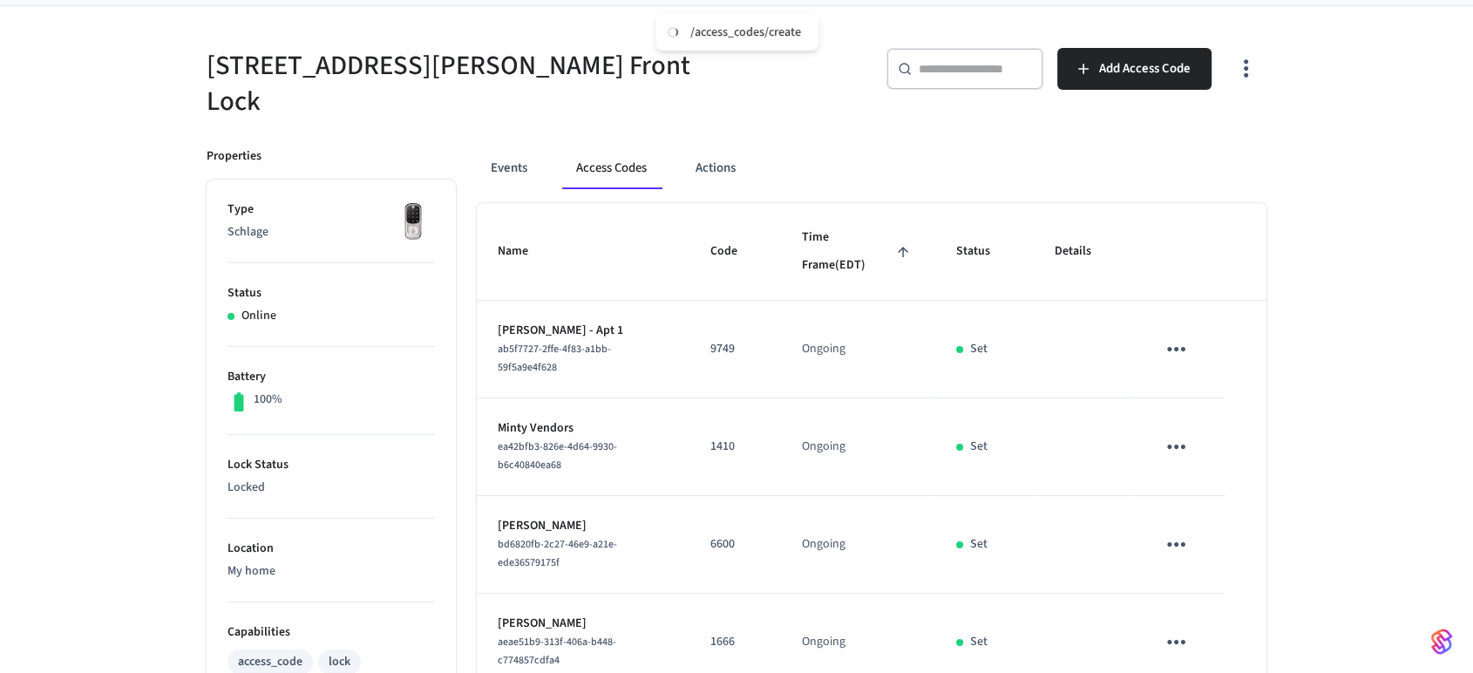
scroll to position [70, 0]
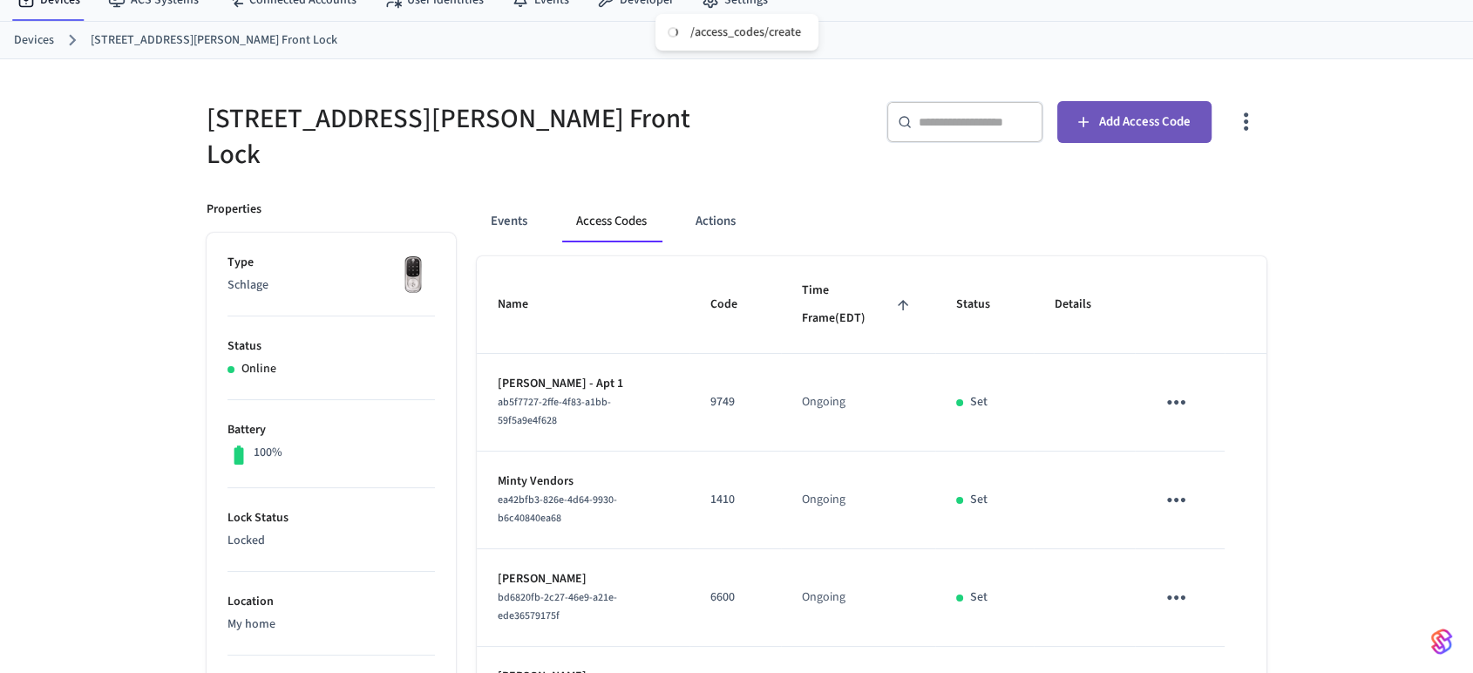
click at [1111, 107] on button "Add Access Code" at bounding box center [1134, 122] width 154 height 42
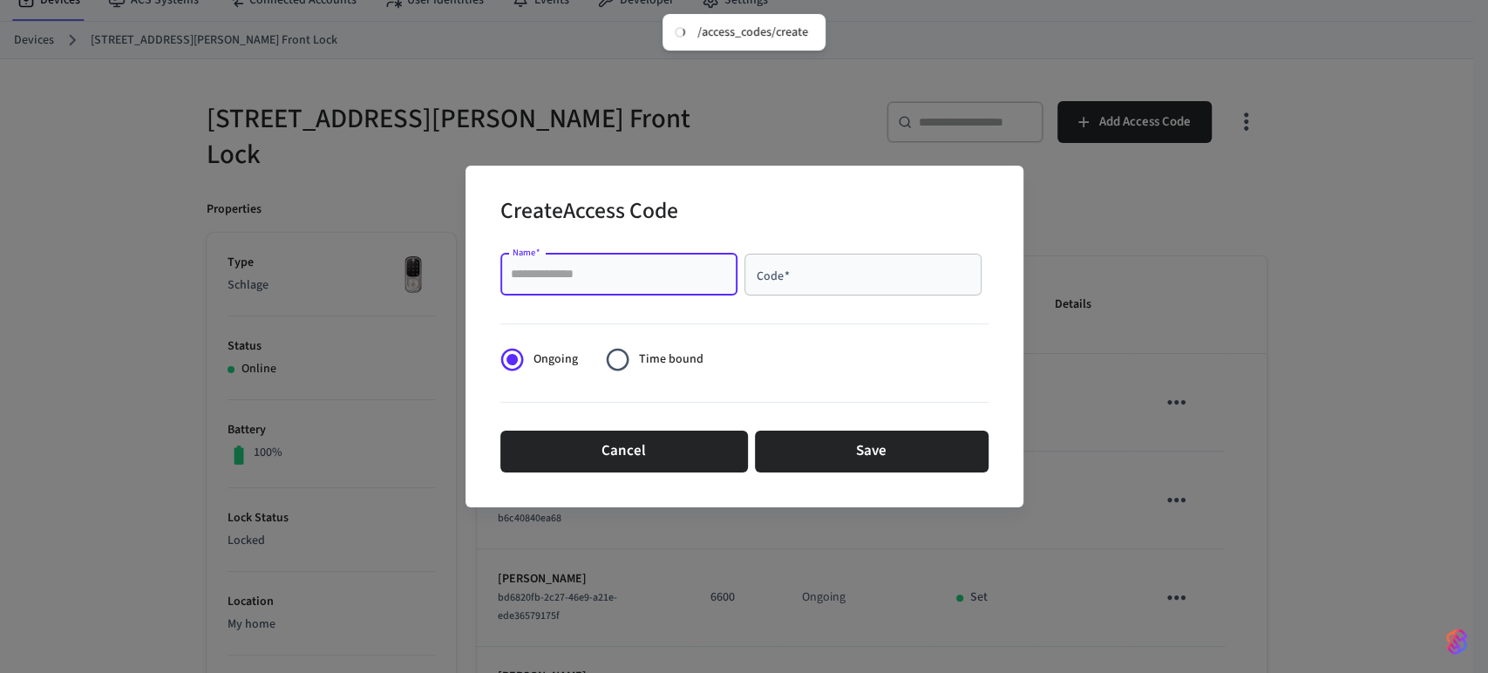
drag, startPoint x: 574, startPoint y: 281, endPoint x: 527, endPoint y: 274, distance: 47.6
paste input "**********"
type input "**********"
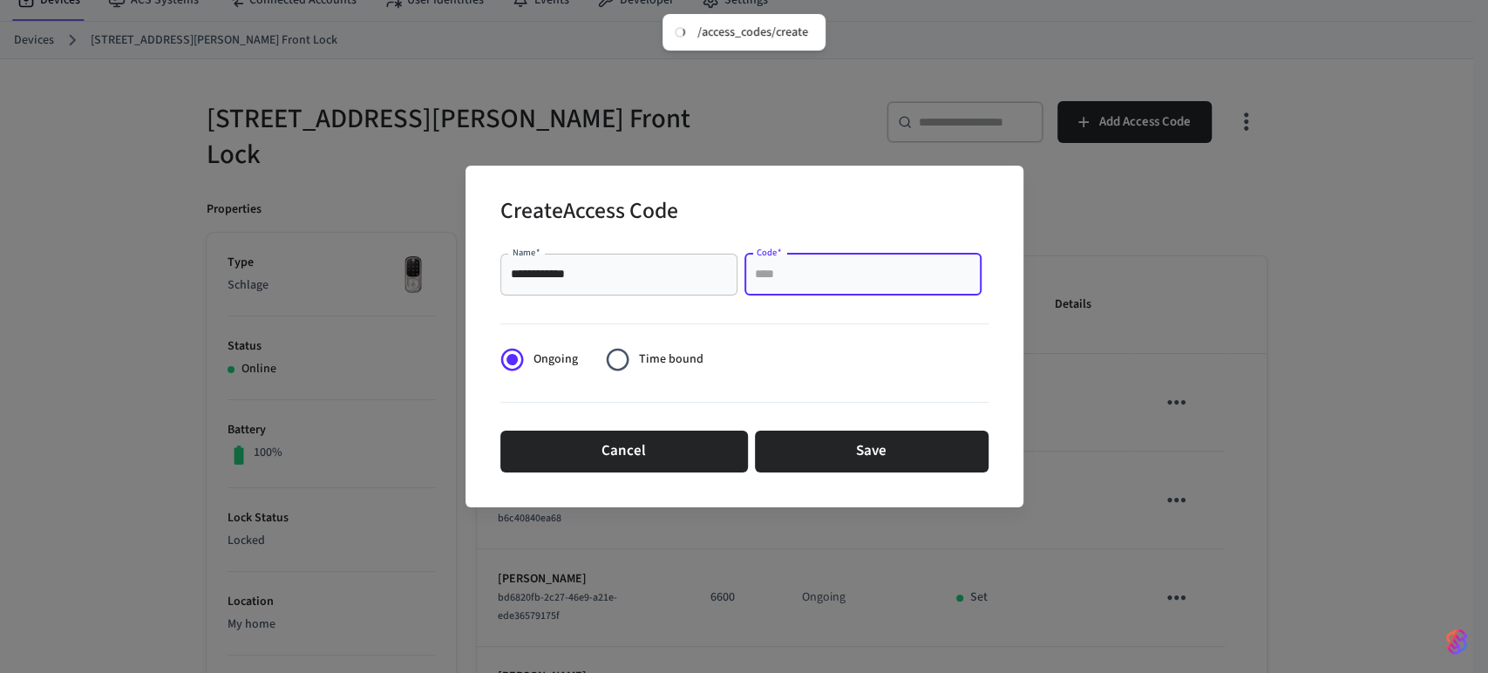
click at [795, 277] on input "Code   *" at bounding box center [863, 274] width 216 height 17
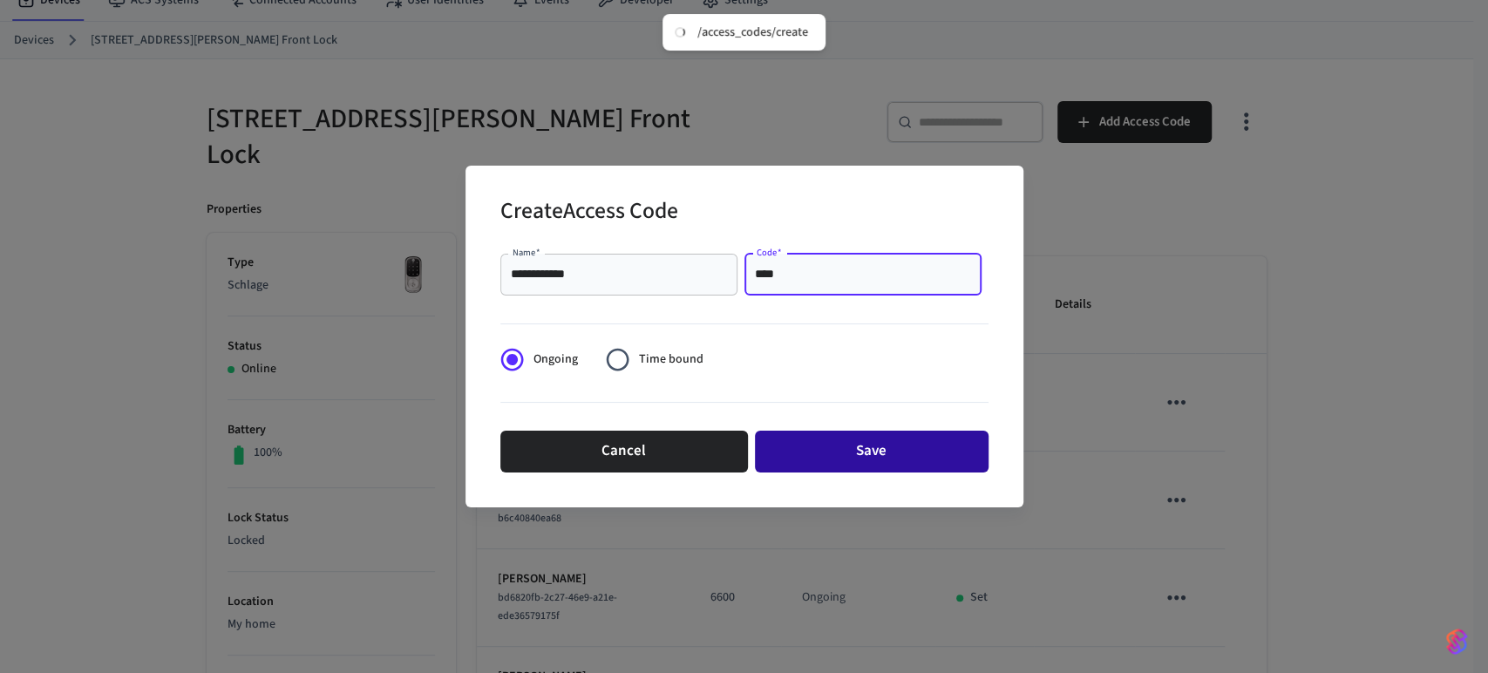
type input "****"
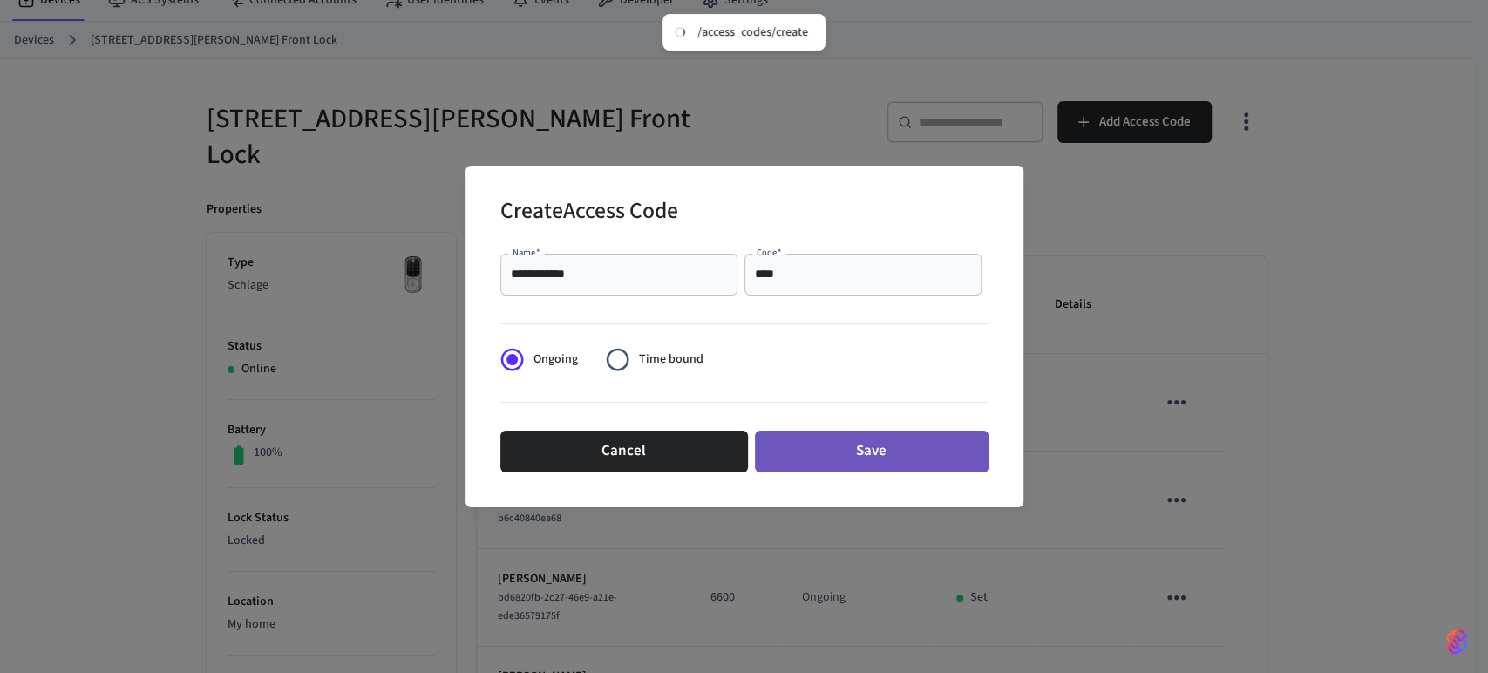
click at [854, 456] on button "Save" at bounding box center [872, 451] width 234 height 42
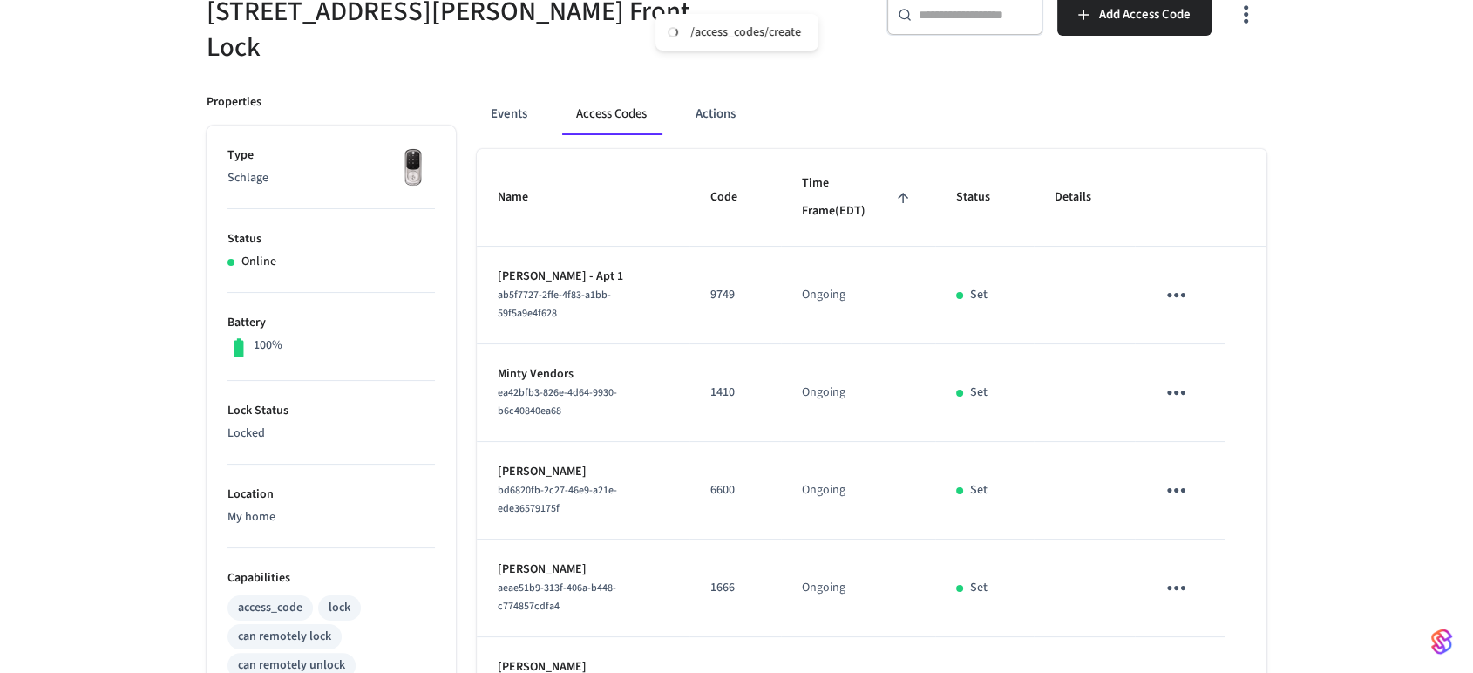
scroll to position [54, 0]
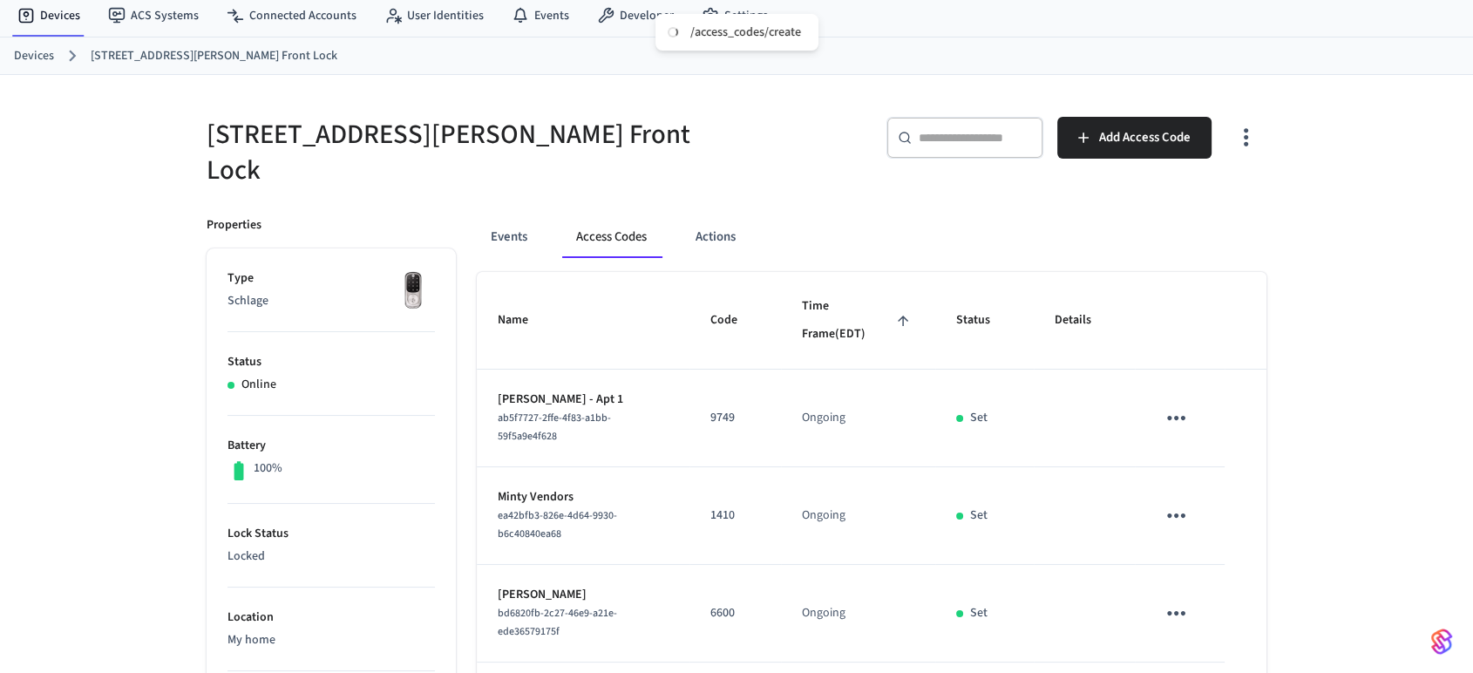
click at [30, 48] on link "Devices" at bounding box center [34, 56] width 40 height 18
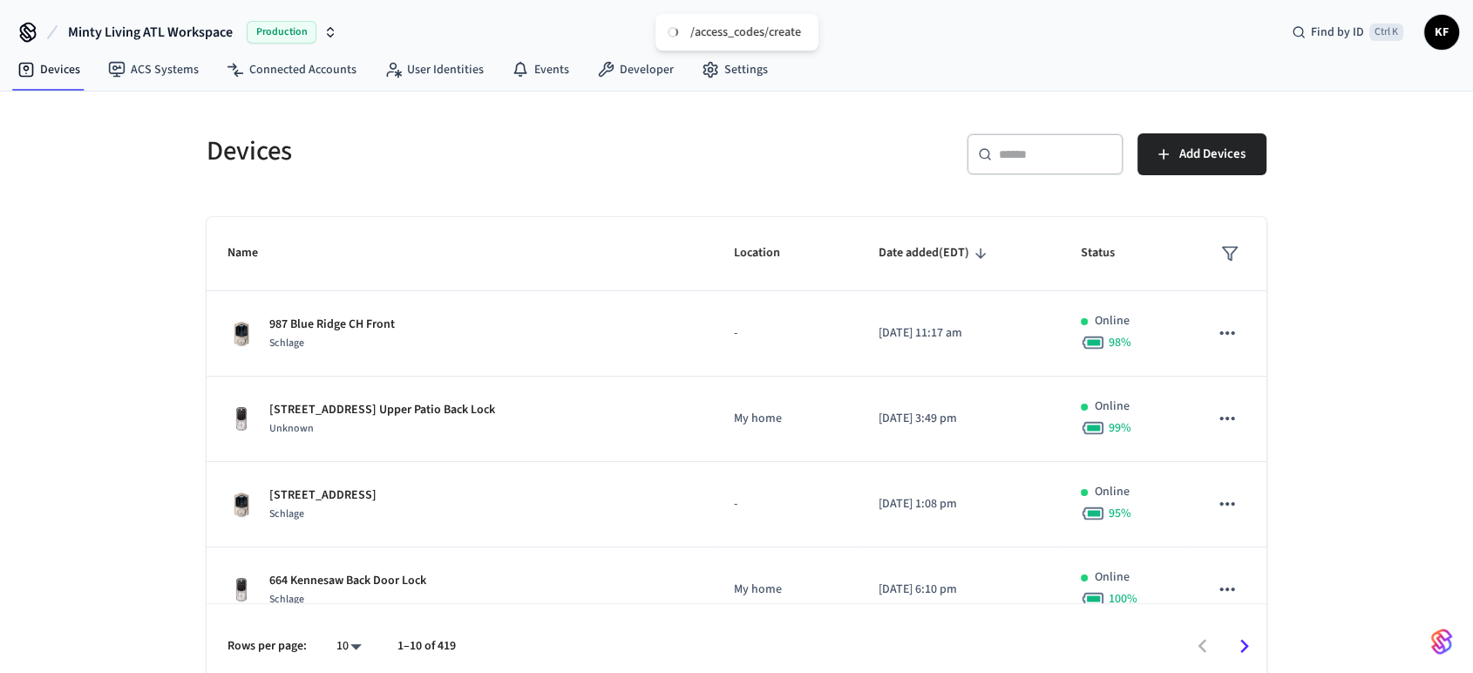
click at [1013, 139] on div "​ ​" at bounding box center [1044, 154] width 157 height 42
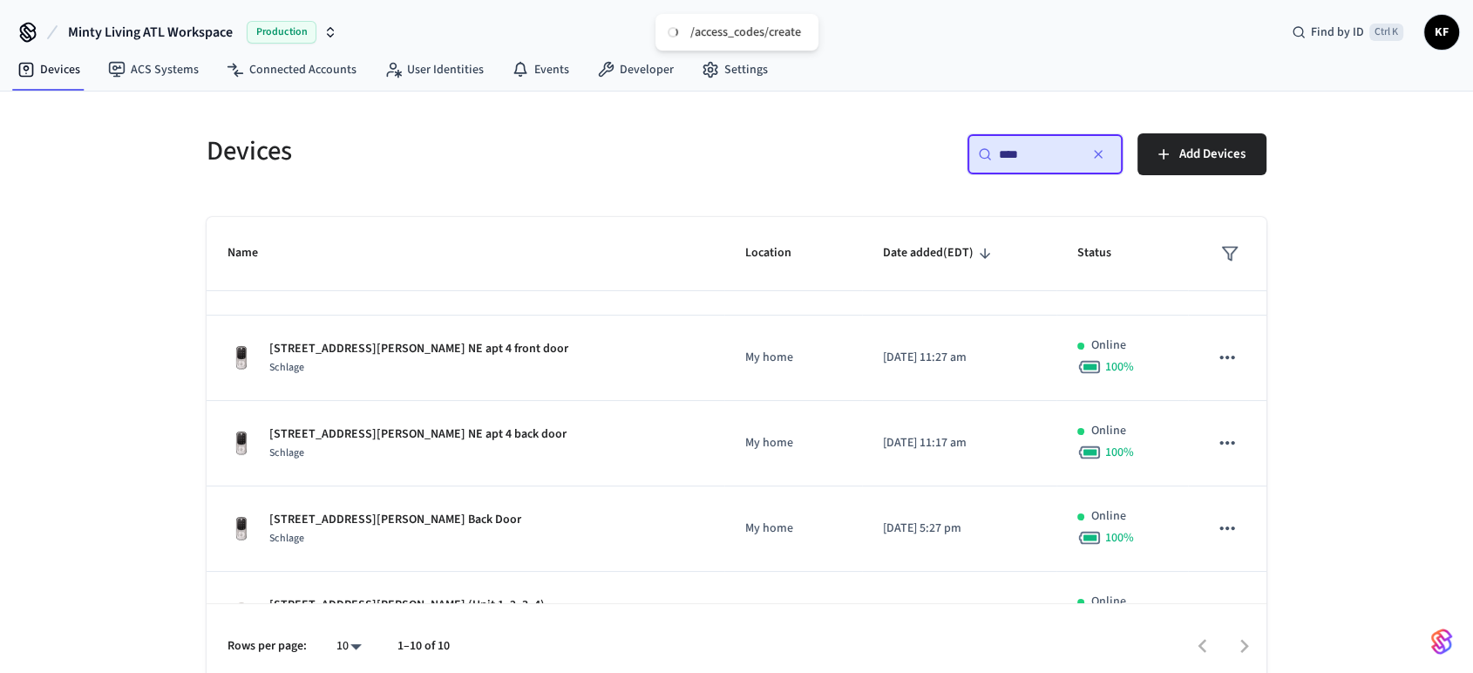
scroll to position [59, 0]
type input "***"
